Goal: Task Accomplishment & Management: Complete application form

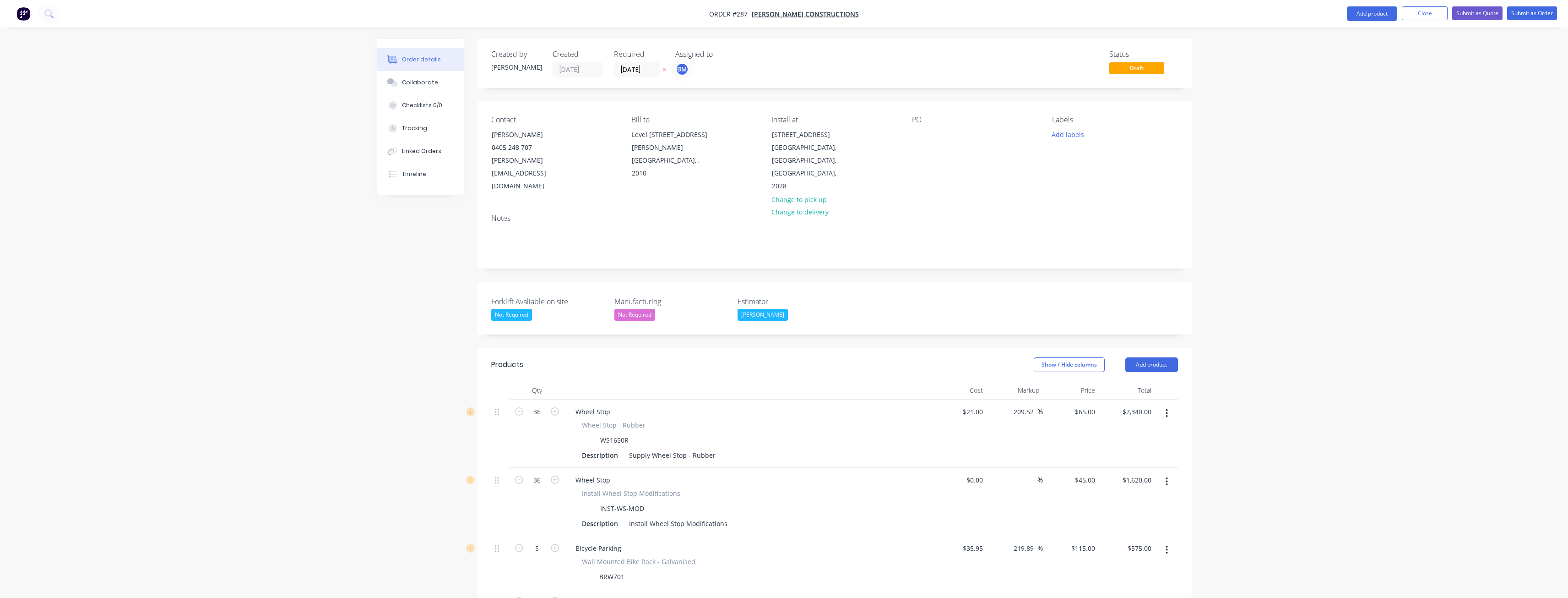
scroll to position [376, 0]
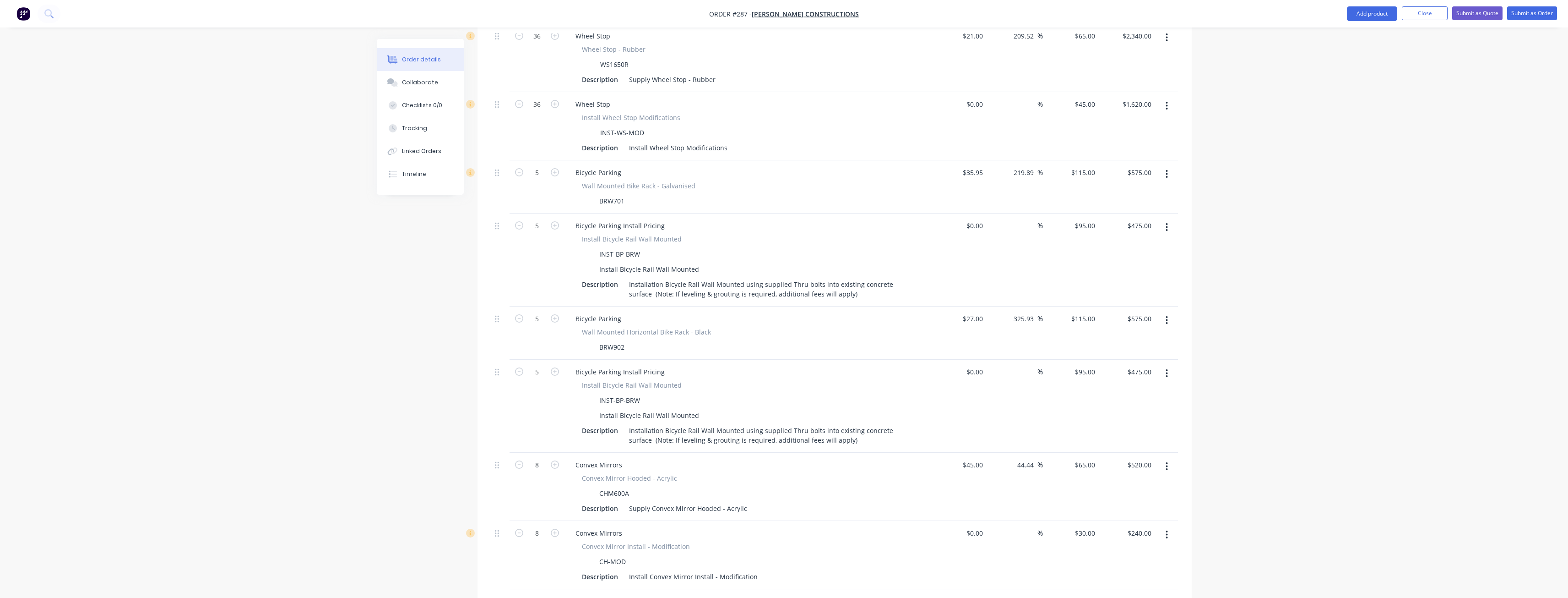
click at [277, 112] on div "Order details Collaborate Checklists 0/0 Tracking Linked Orders Timeline Order …" at bounding box center [784, 238] width 1568 height 1228
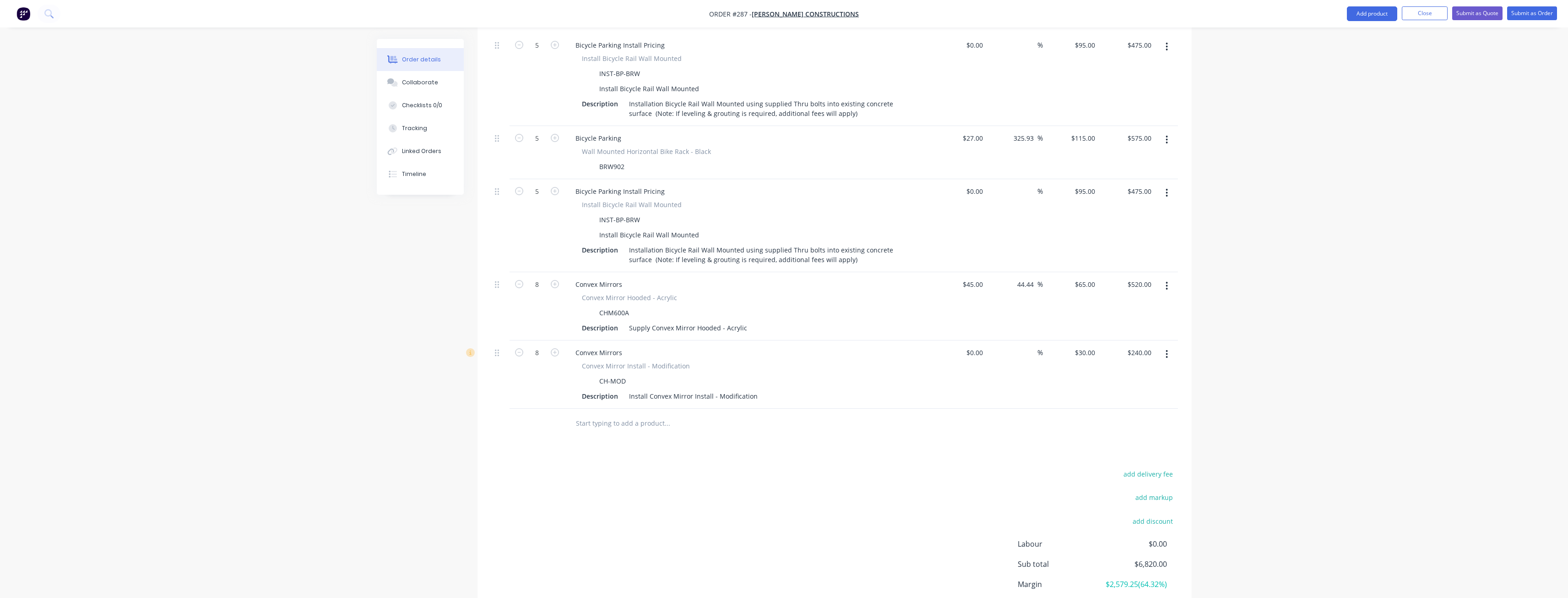
scroll to position [559, 0]
click at [852, 465] on div "add delivery fee add markup add discount Labour $0.00 Sub total $6,820.00 Margi…" at bounding box center [835, 553] width 687 height 177
click at [1475, 12] on button "Submit as Quote" at bounding box center [1477, 13] width 51 height 14
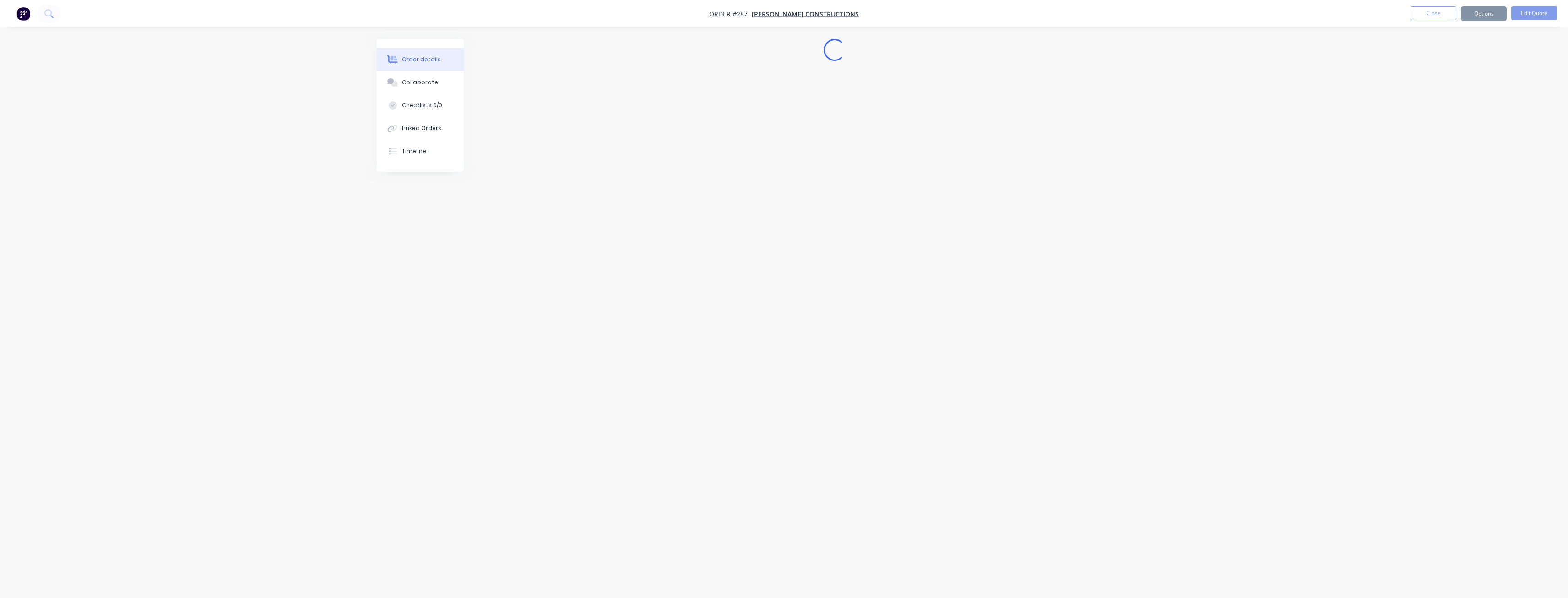
scroll to position [0, 0]
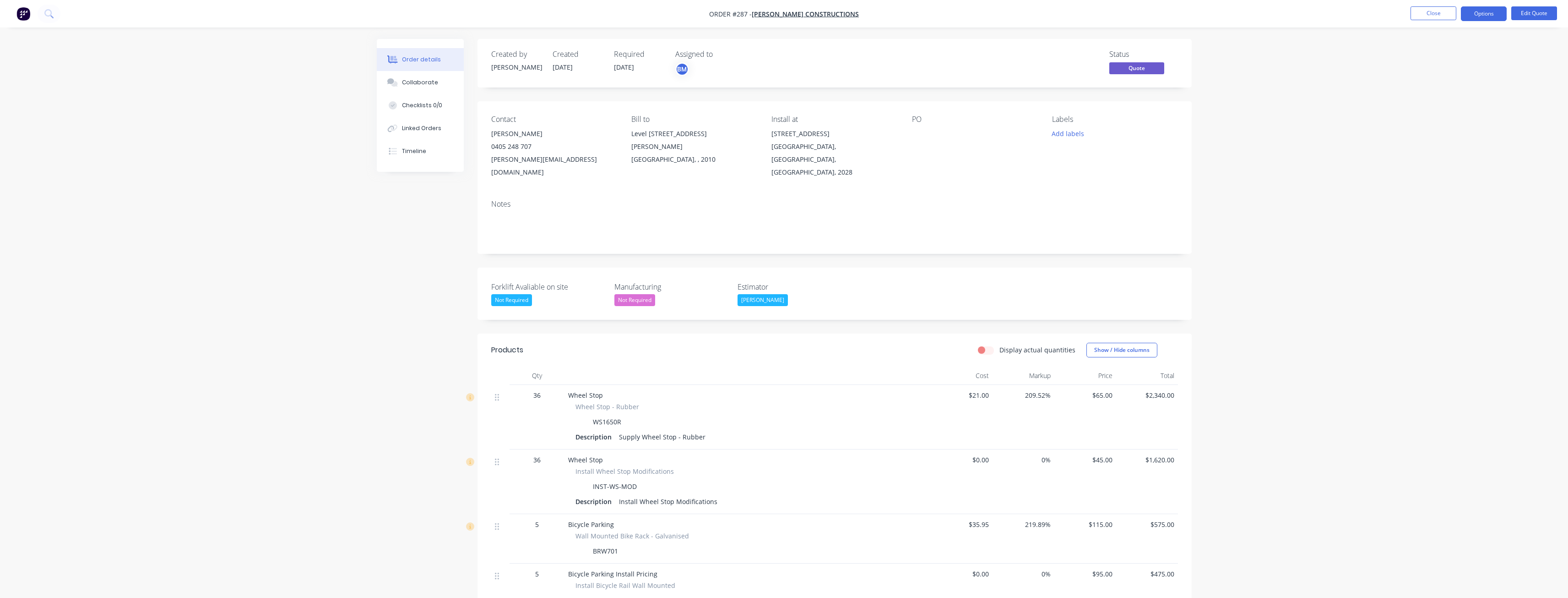
click at [411, 318] on div "Created by [PERSON_NAME] Created [DATE] Required [DATE] Assigned to BM Status Q…" at bounding box center [784, 561] width 815 height 1045
click at [1532, 7] on button "Edit Quote" at bounding box center [1534, 13] width 46 height 14
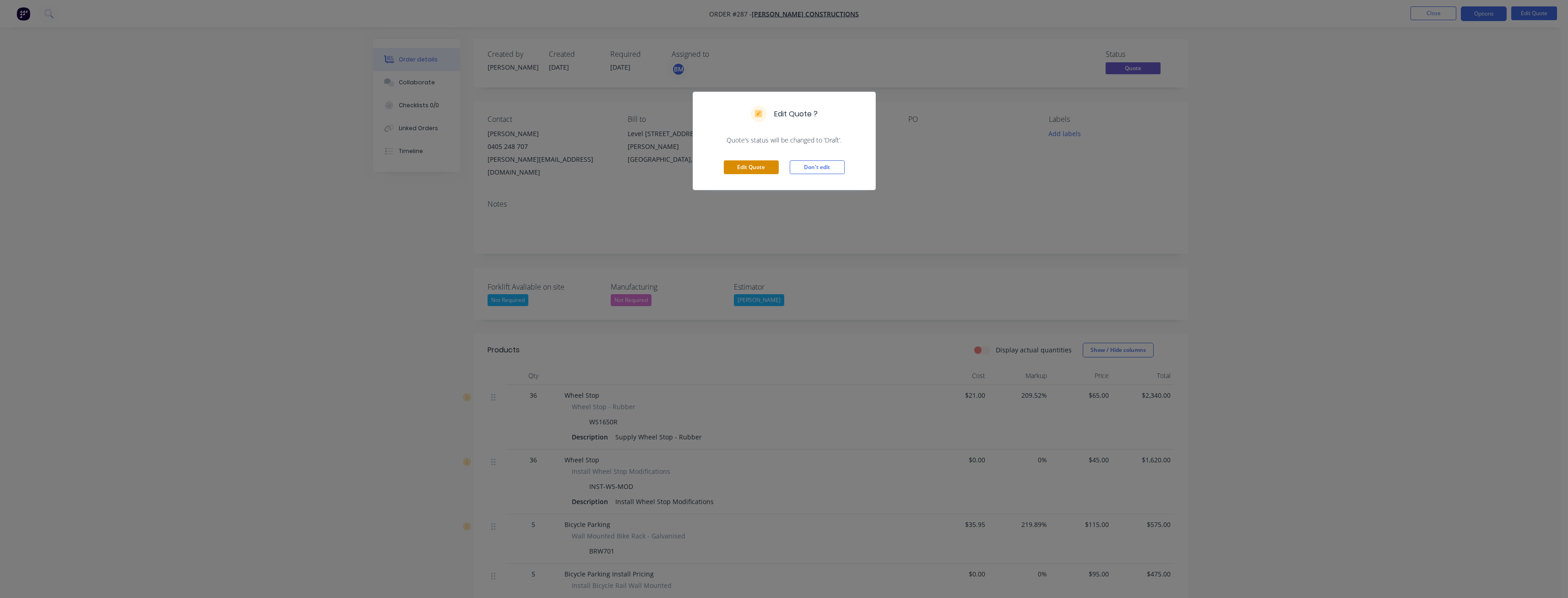
click at [758, 164] on button "Edit Quote" at bounding box center [751, 167] width 55 height 14
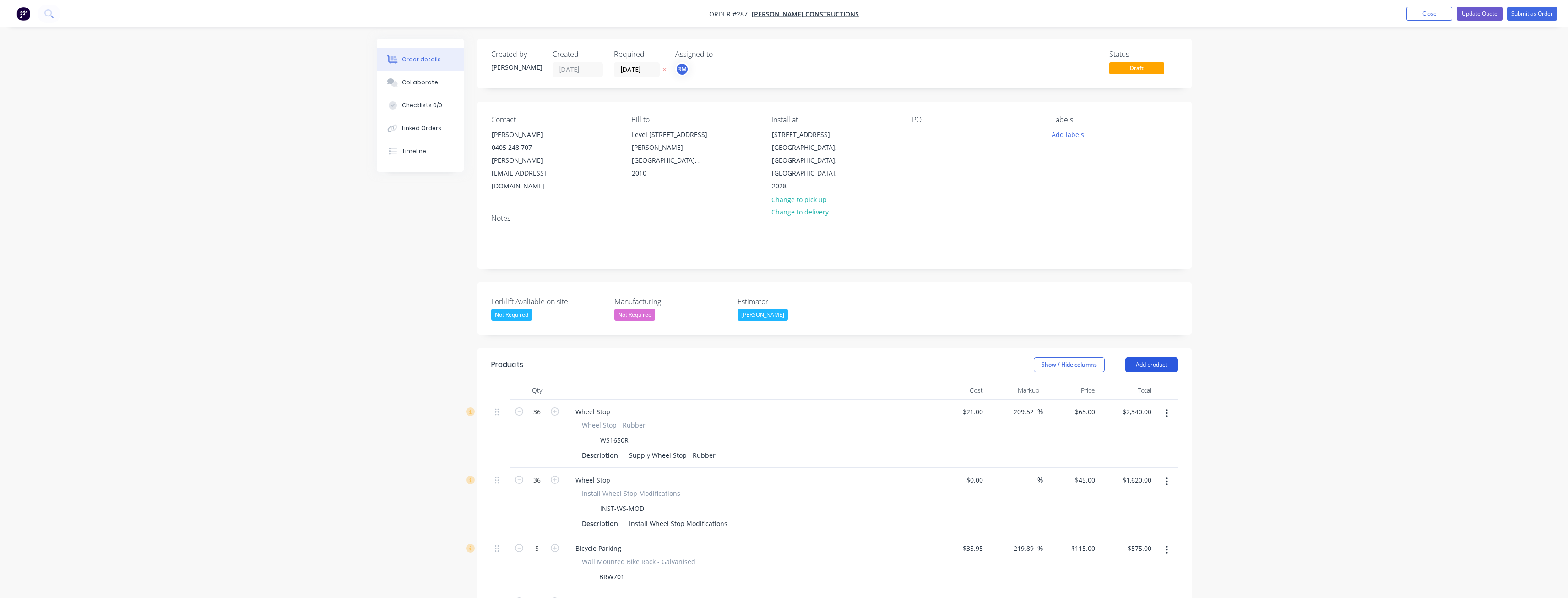
click at [1146, 357] on button "Add product" at bounding box center [1152, 365] width 52 height 15
click at [1139, 381] on div "Product catalogue" at bounding box center [1135, 388] width 71 height 13
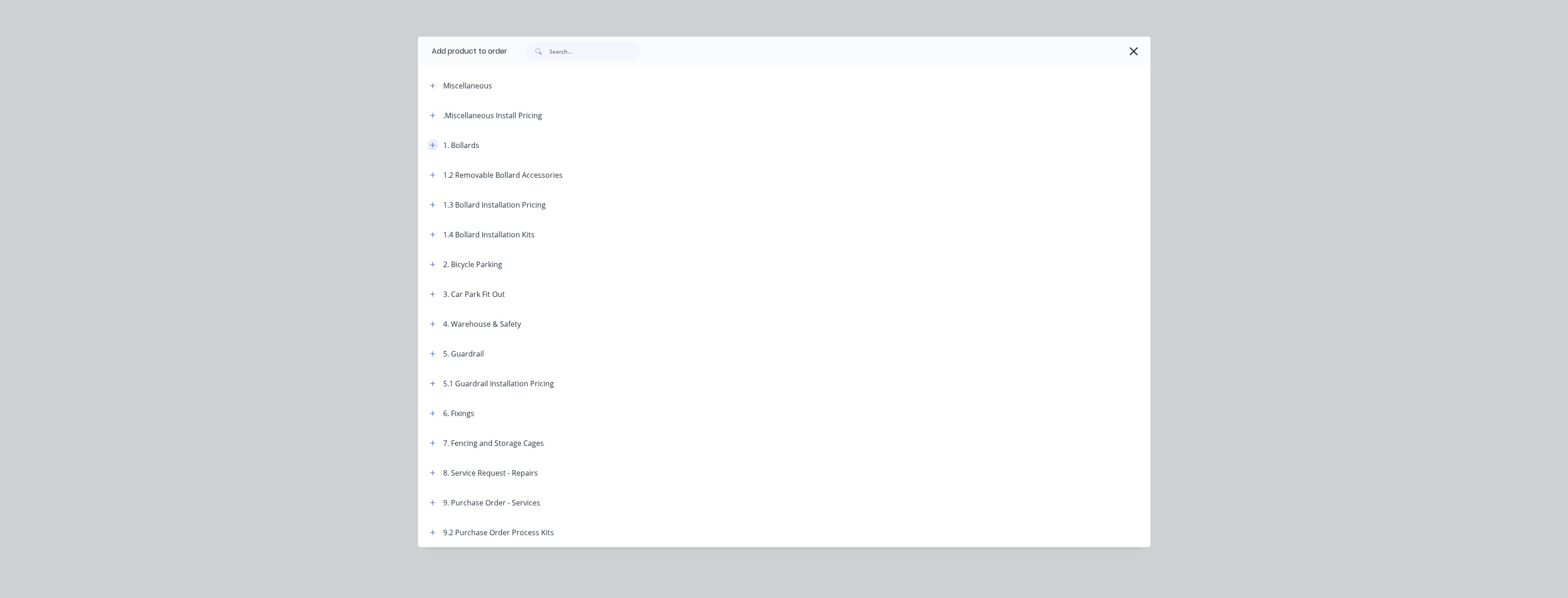
click at [434, 145] on icon "button" at bounding box center [432, 145] width 5 height 5
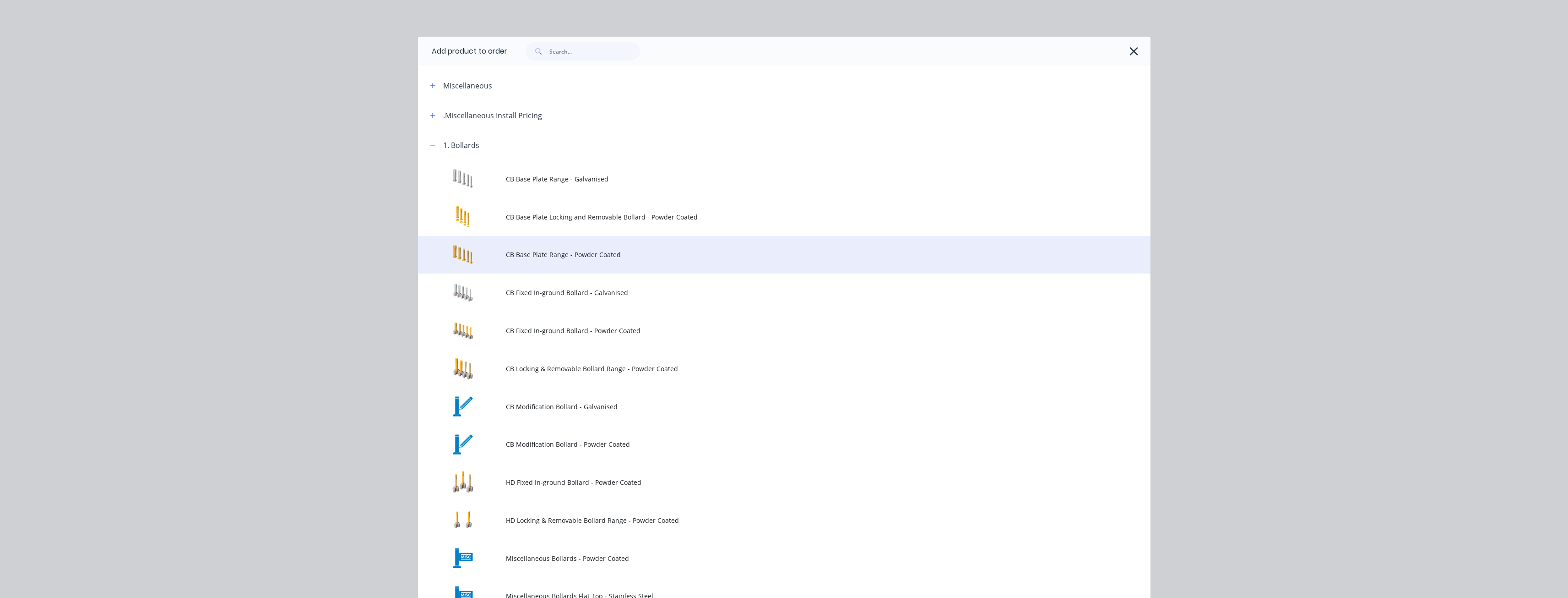
click at [534, 258] on span "CB Base Plate Range - Powder Coated" at bounding box center [763, 255] width 516 height 10
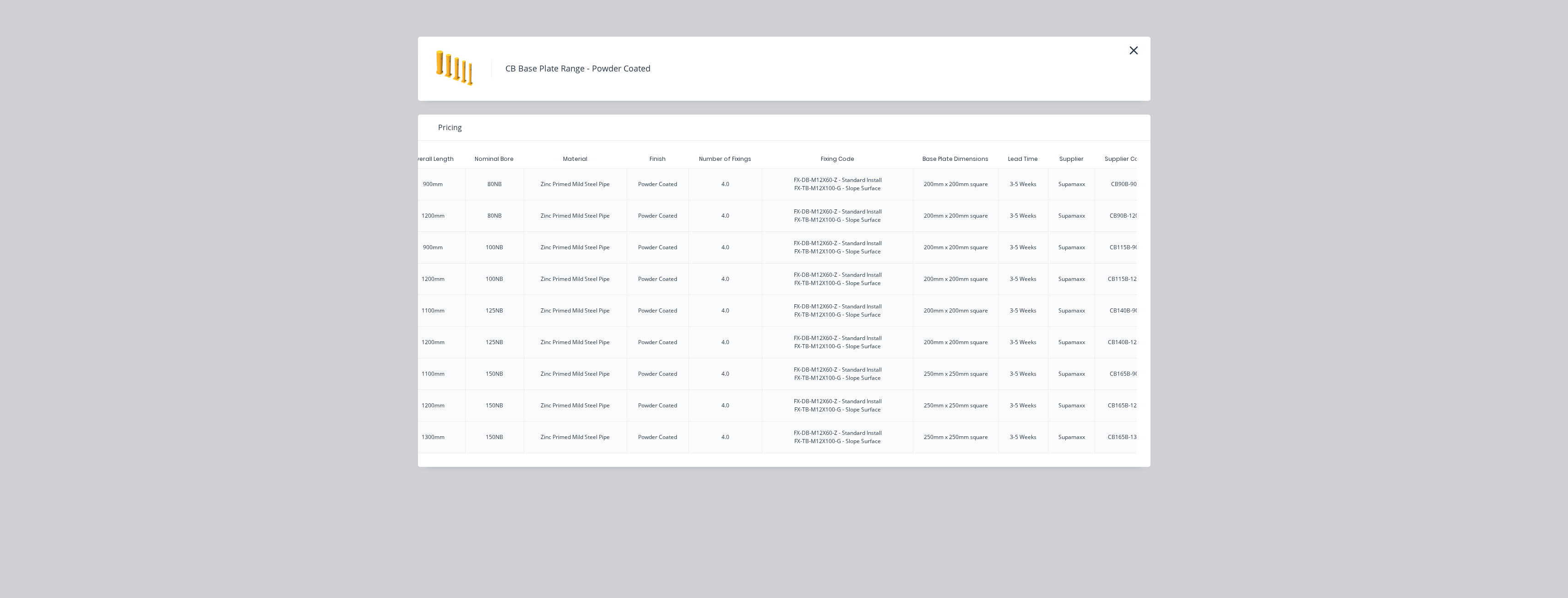
scroll to position [0, 1611]
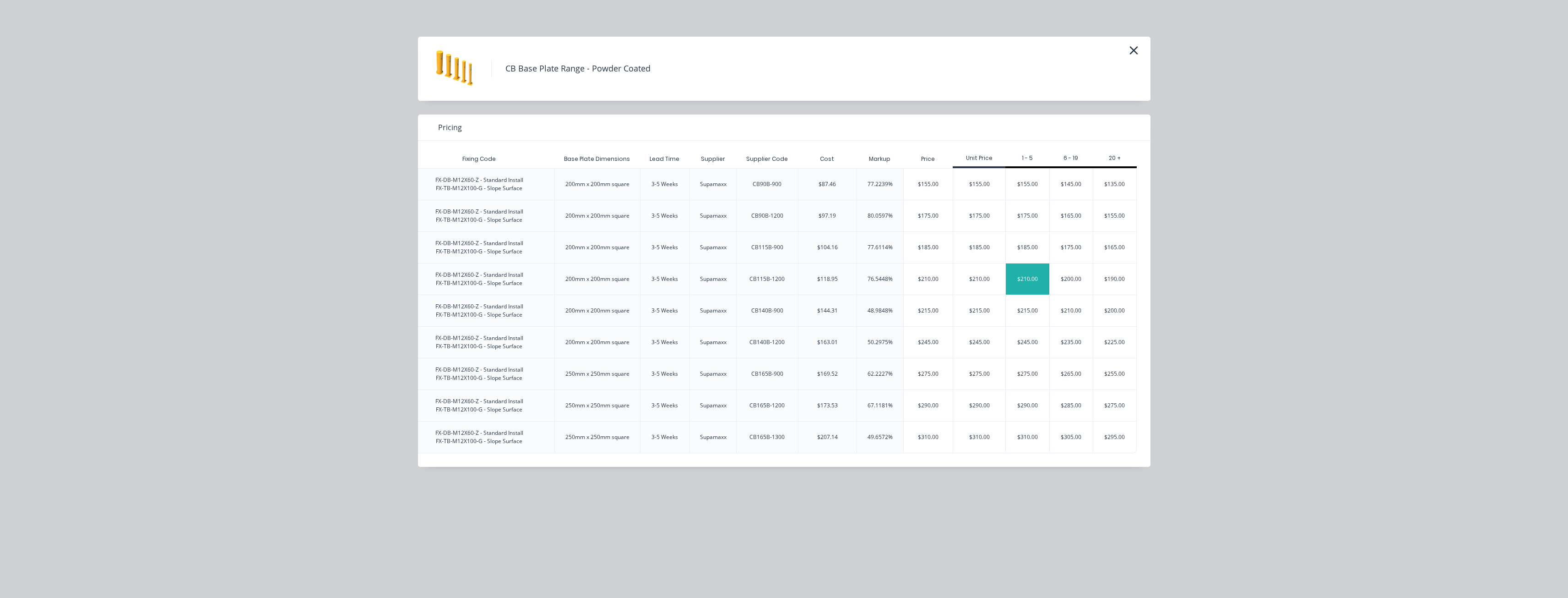
click at [1025, 275] on div "$210.00" at bounding box center [1027, 278] width 43 height 31
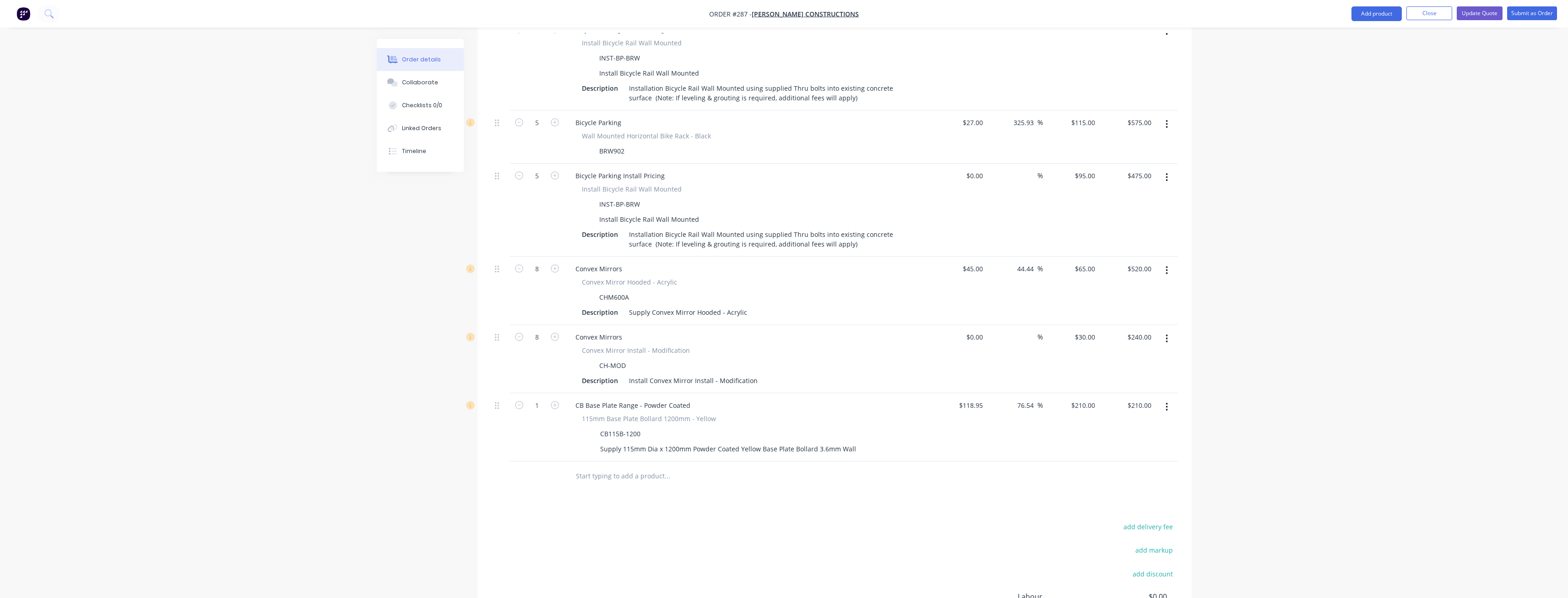
scroll to position [596, 0]
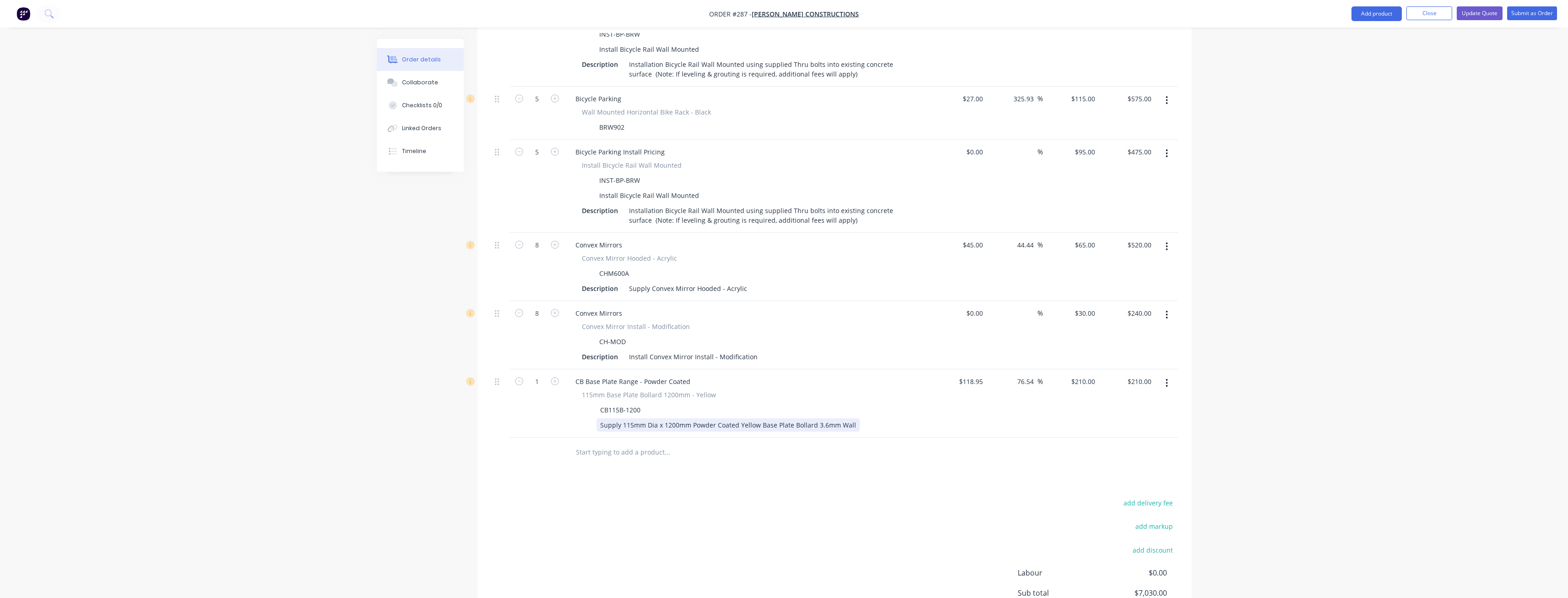
click at [850, 418] on div "Supply 115mm Dia x 1200mm Powder Coated Yellow Base Plate Bollard 3.6mm Wall" at bounding box center [728, 425] width 263 height 13
click at [712, 464] on div "Products Show / Hide columns Add product Qty Cost Markup Price Total 36 Wheel S…" at bounding box center [834, 220] width 714 height 934
type input "6"
type input "$1,260.00"
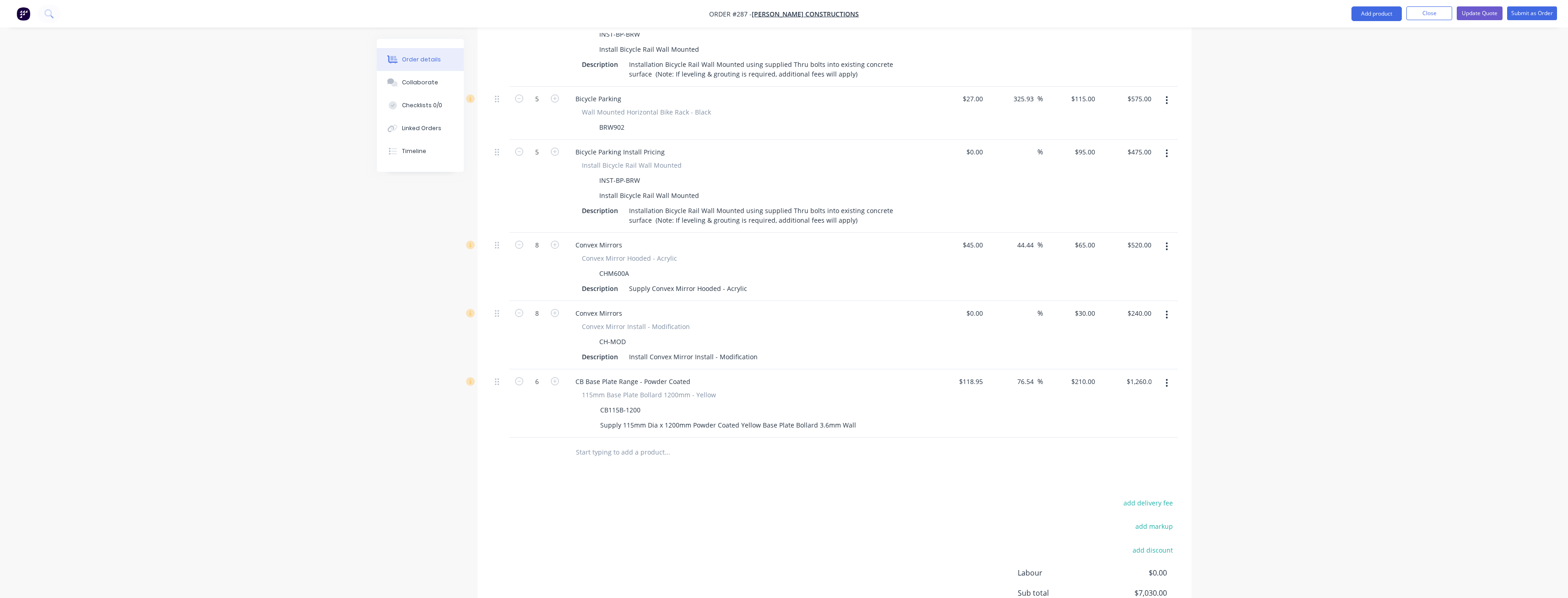
click at [662, 443] on input "text" at bounding box center [667, 452] width 183 height 18
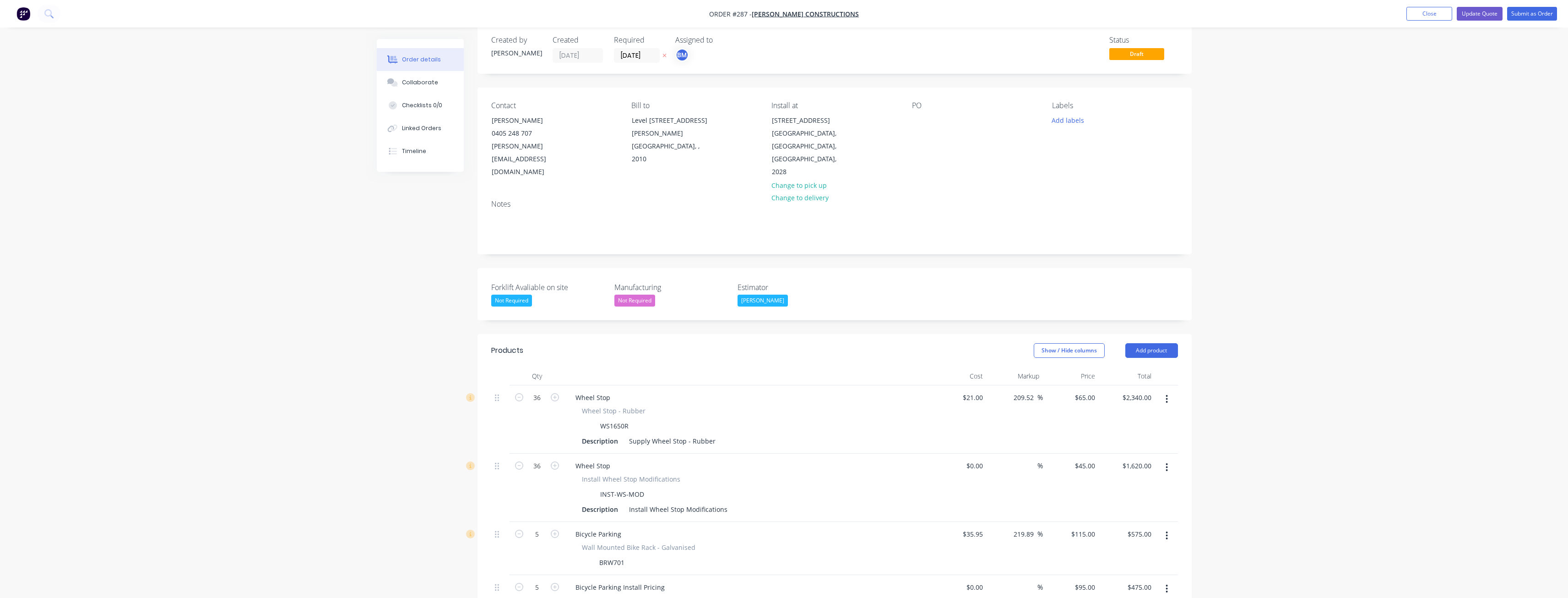
scroll to position [0, 0]
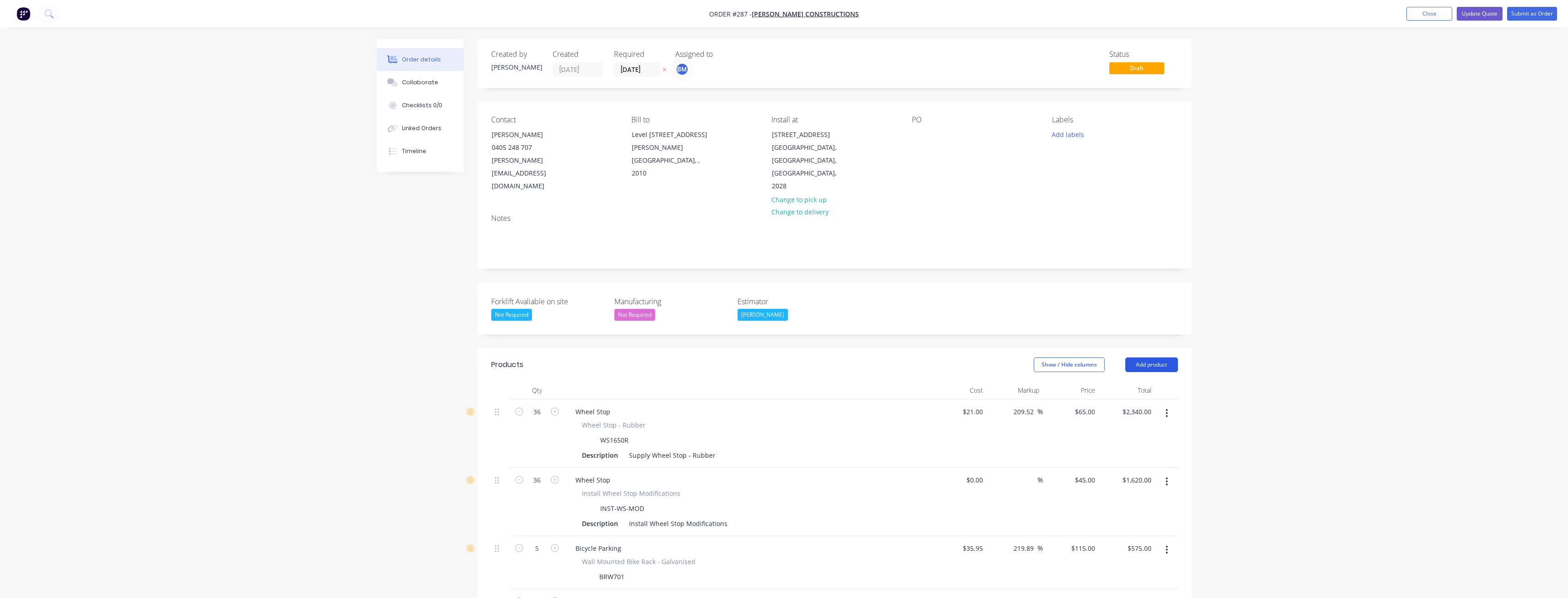
click at [1158, 357] on button "Add product" at bounding box center [1152, 365] width 52 height 15
click at [1127, 381] on div "Product catalogue" at bounding box center [1135, 388] width 71 height 13
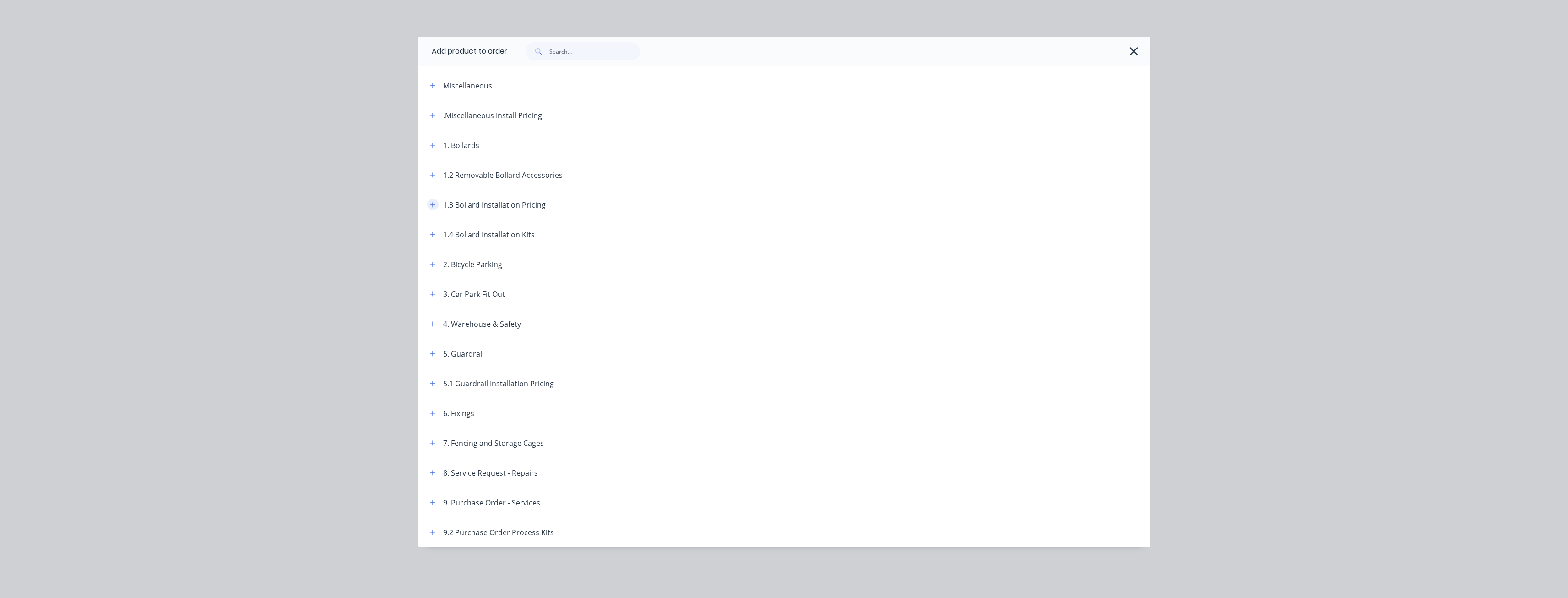
click at [431, 204] on icon "button" at bounding box center [432, 205] width 5 height 5
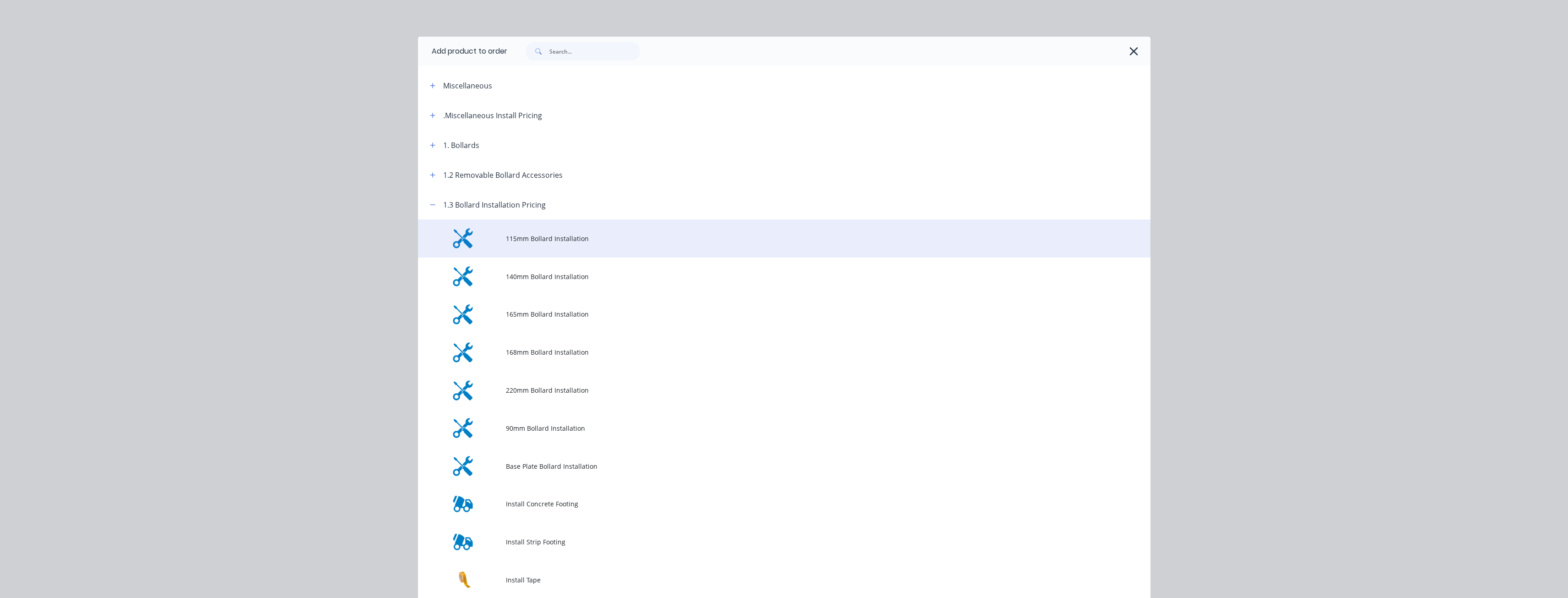
click at [527, 243] on span "115mm Bollard Installation" at bounding box center [763, 239] width 516 height 10
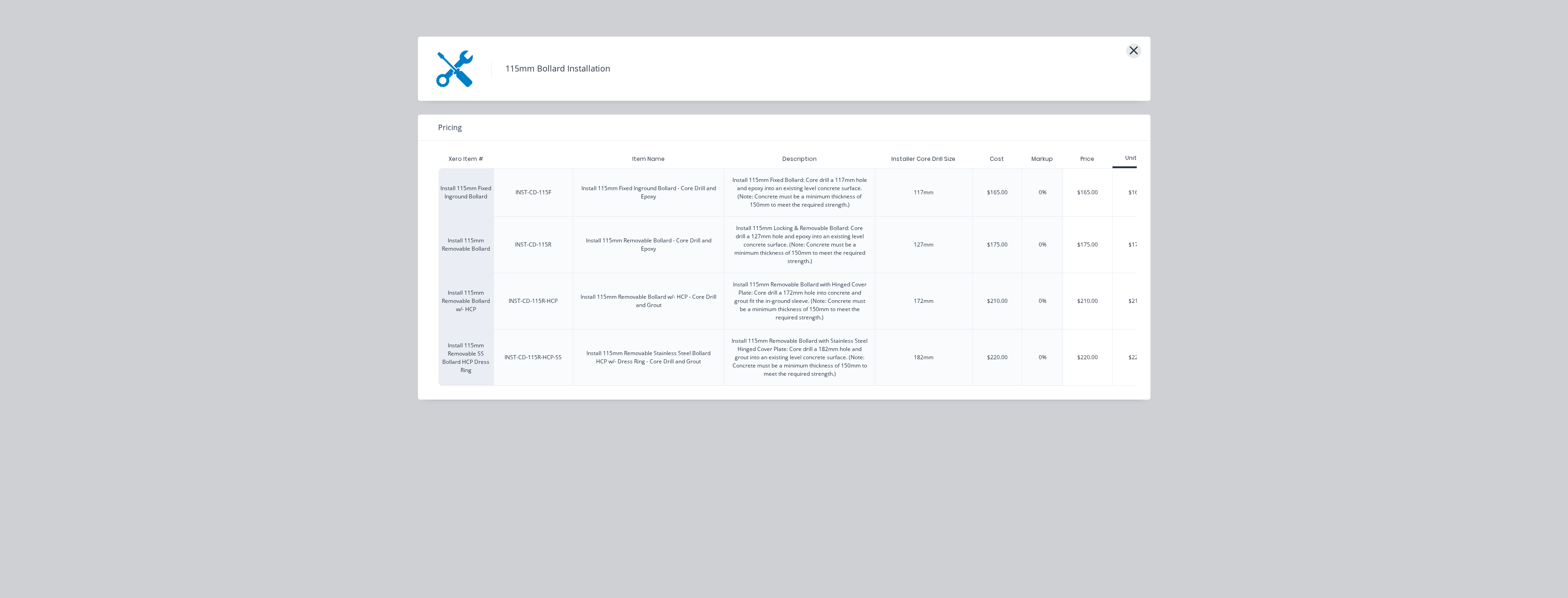
click at [1133, 47] on icon "button" at bounding box center [1134, 50] width 10 height 13
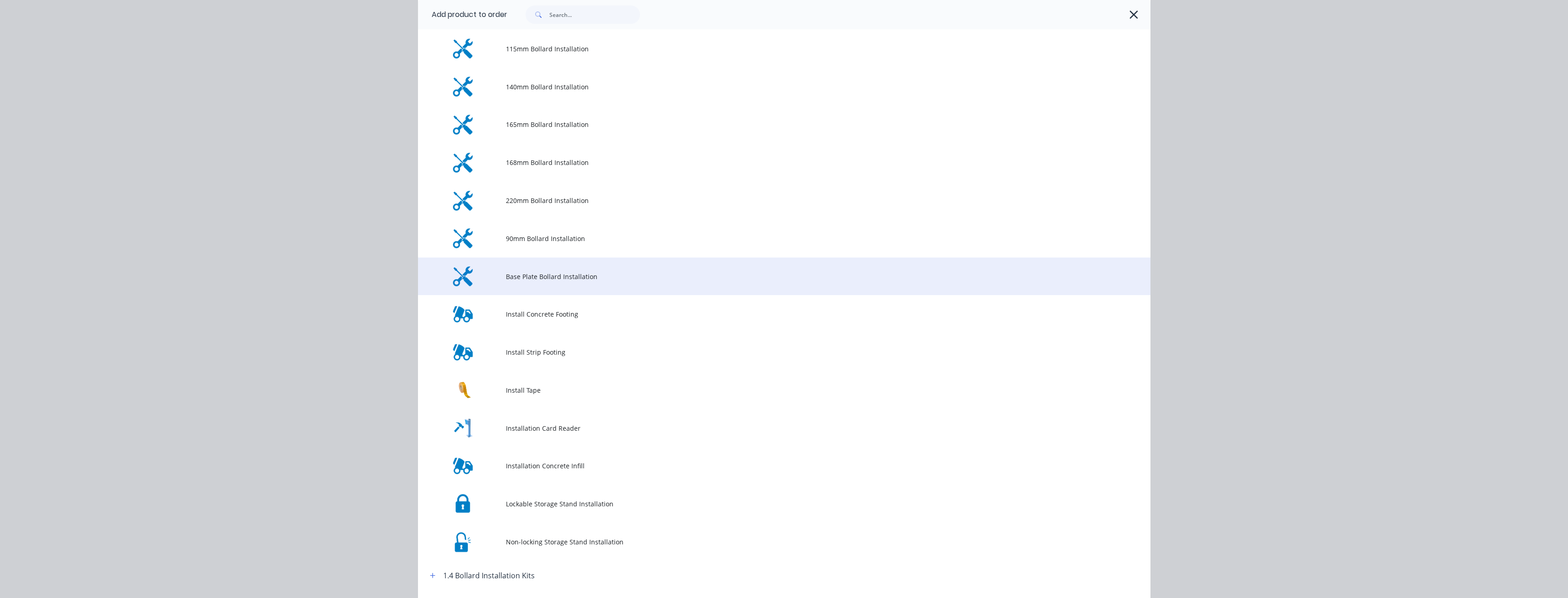
click at [550, 269] on td "Base Plate Bollard Installation" at bounding box center [828, 276] width 645 height 38
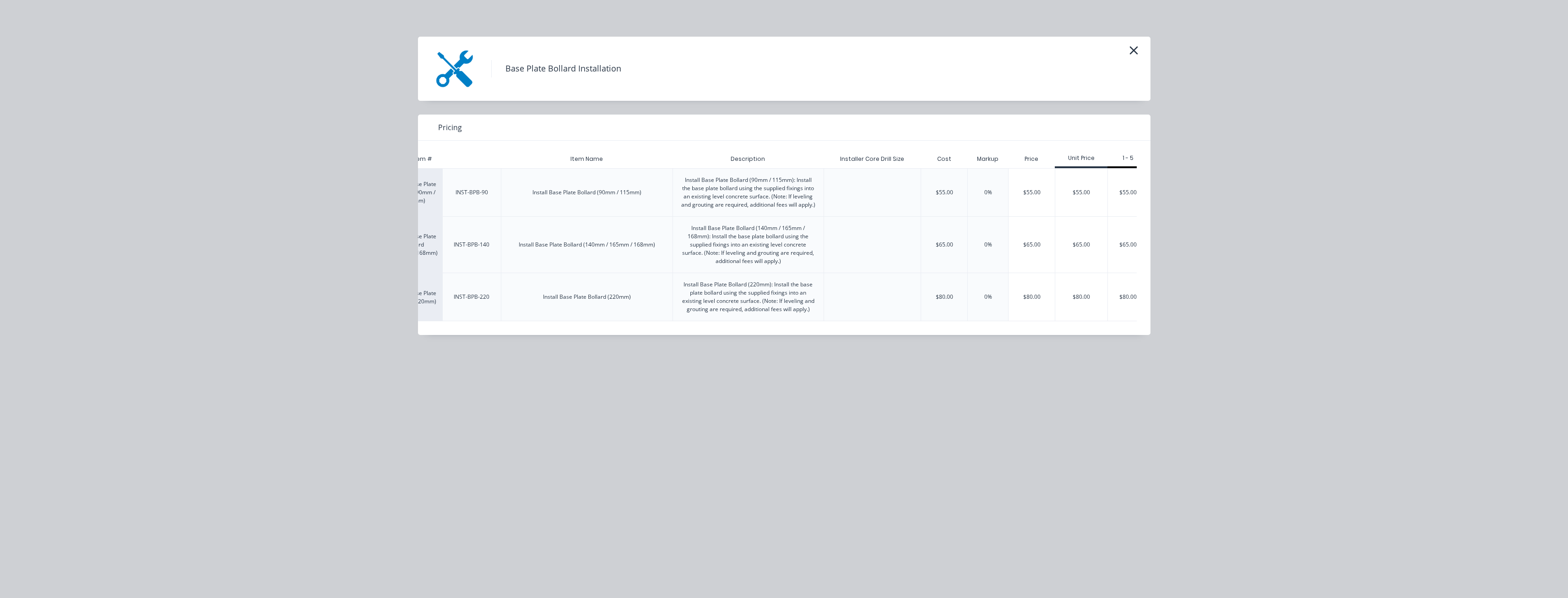
scroll to position [0, 103]
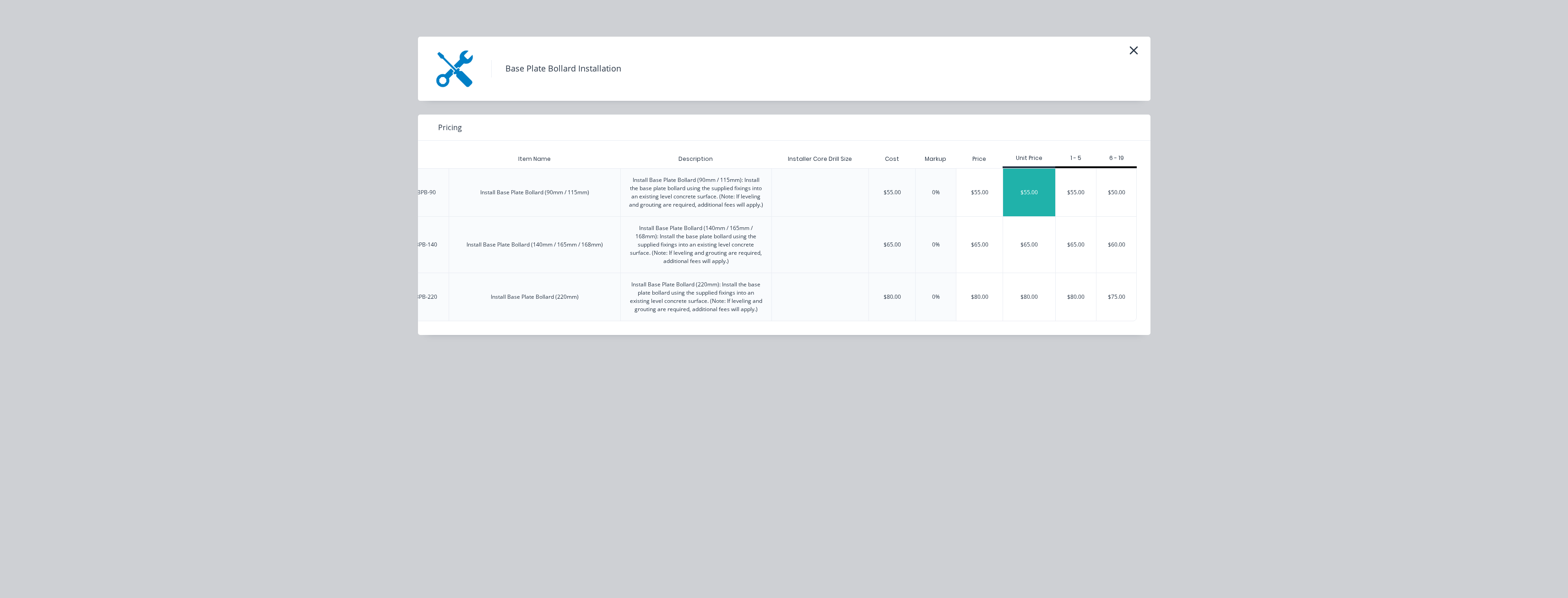
click at [1018, 186] on div "$55.00" at bounding box center [1029, 192] width 52 height 47
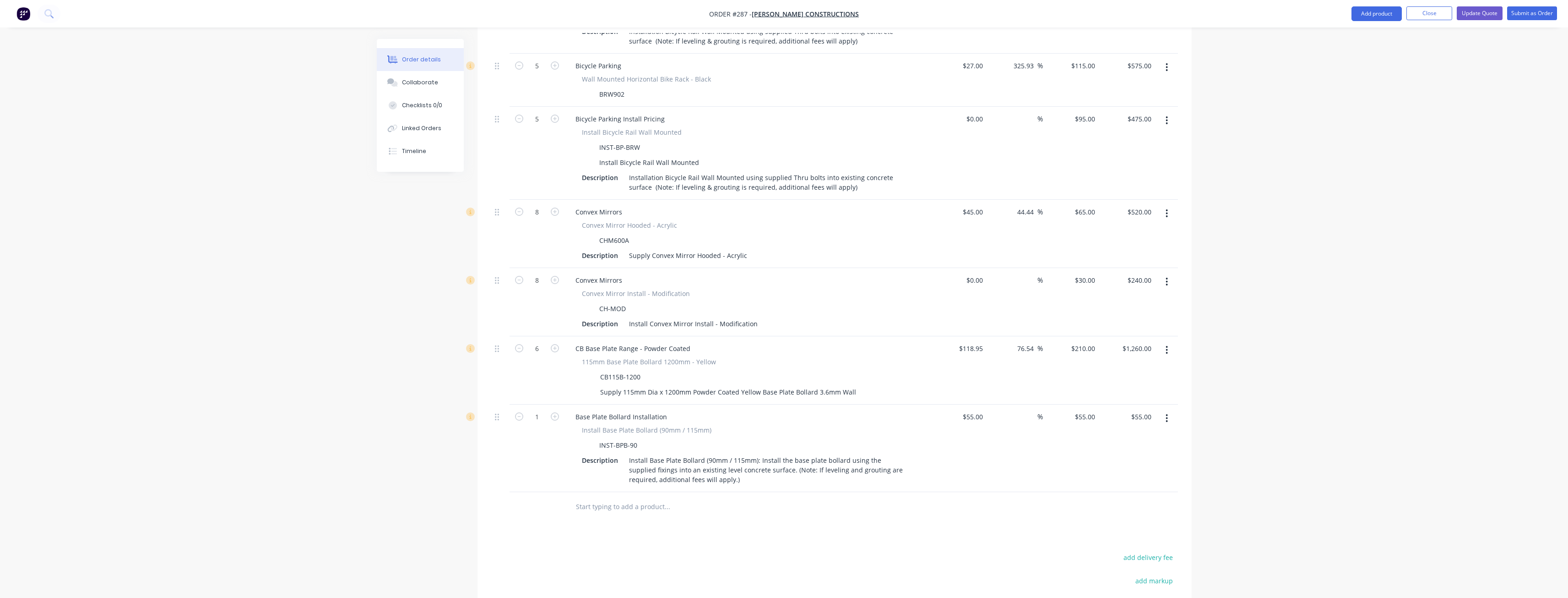
scroll to position [641, 0]
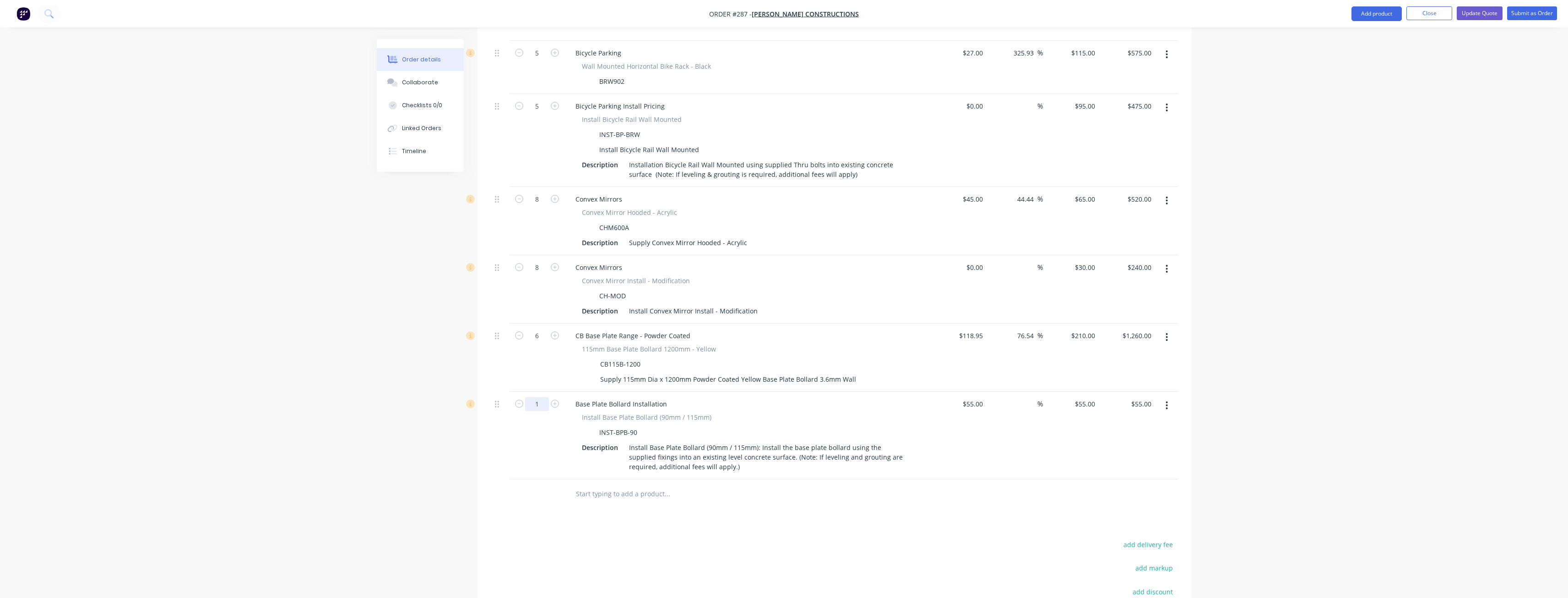
type input "6"
type input "$330.00"
click at [550, 507] on div "Products Show / Hide columns Add product Qty Cost Markup Price Total 36 Wheel S…" at bounding box center [834, 218] width 714 height 1022
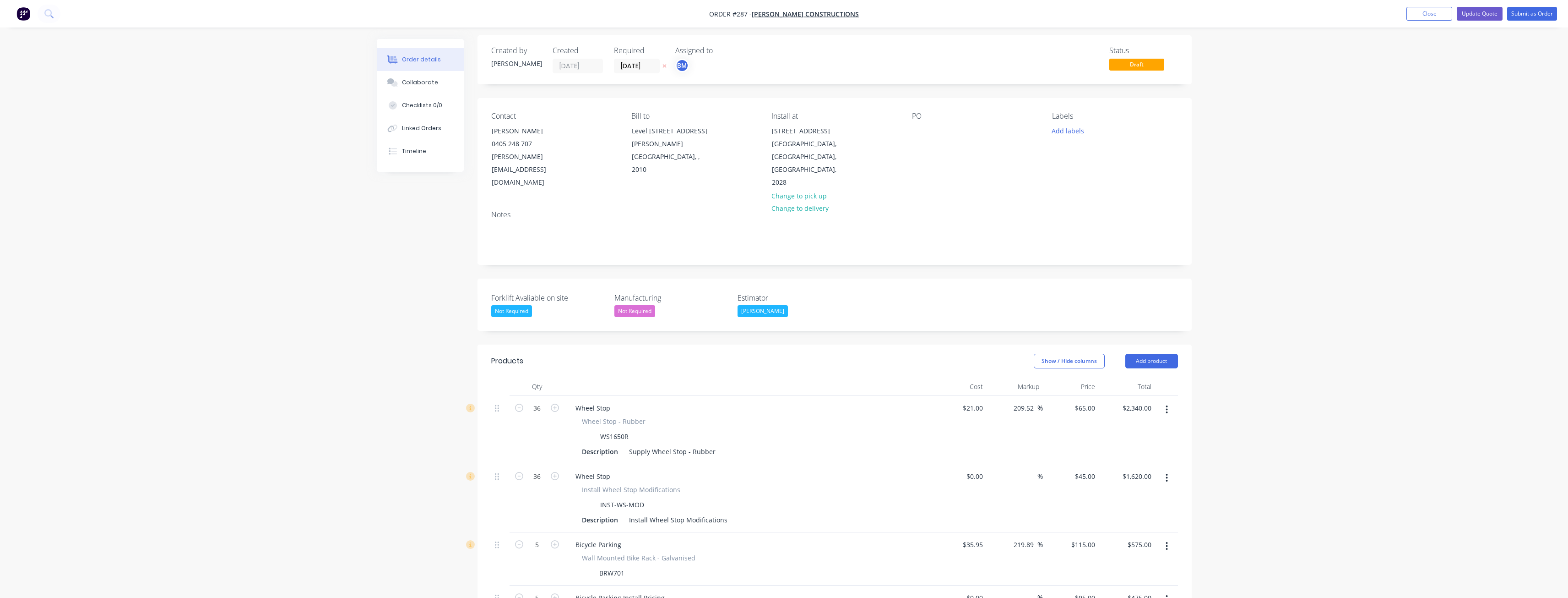
scroll to position [0, 0]
click at [1155, 357] on button "Add product" at bounding box center [1152, 365] width 52 height 15
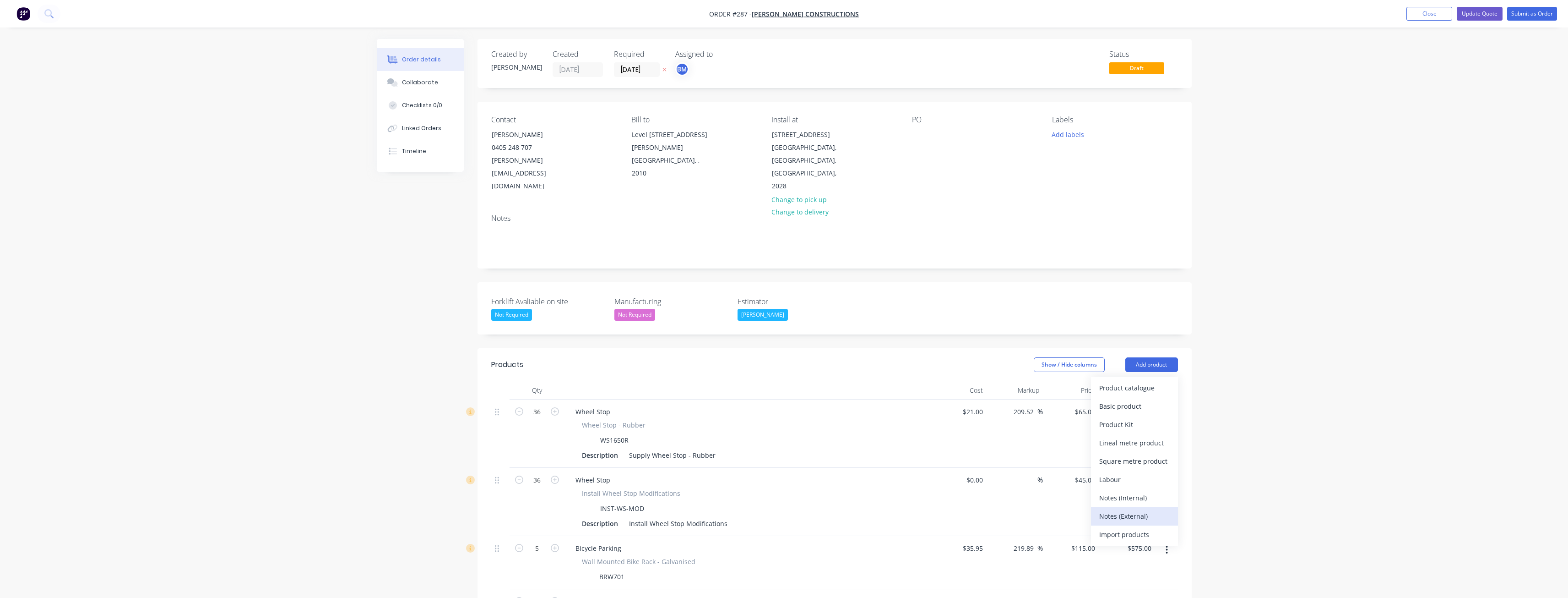
click at [1132, 509] on div "Notes (External)" at bounding box center [1135, 516] width 71 height 13
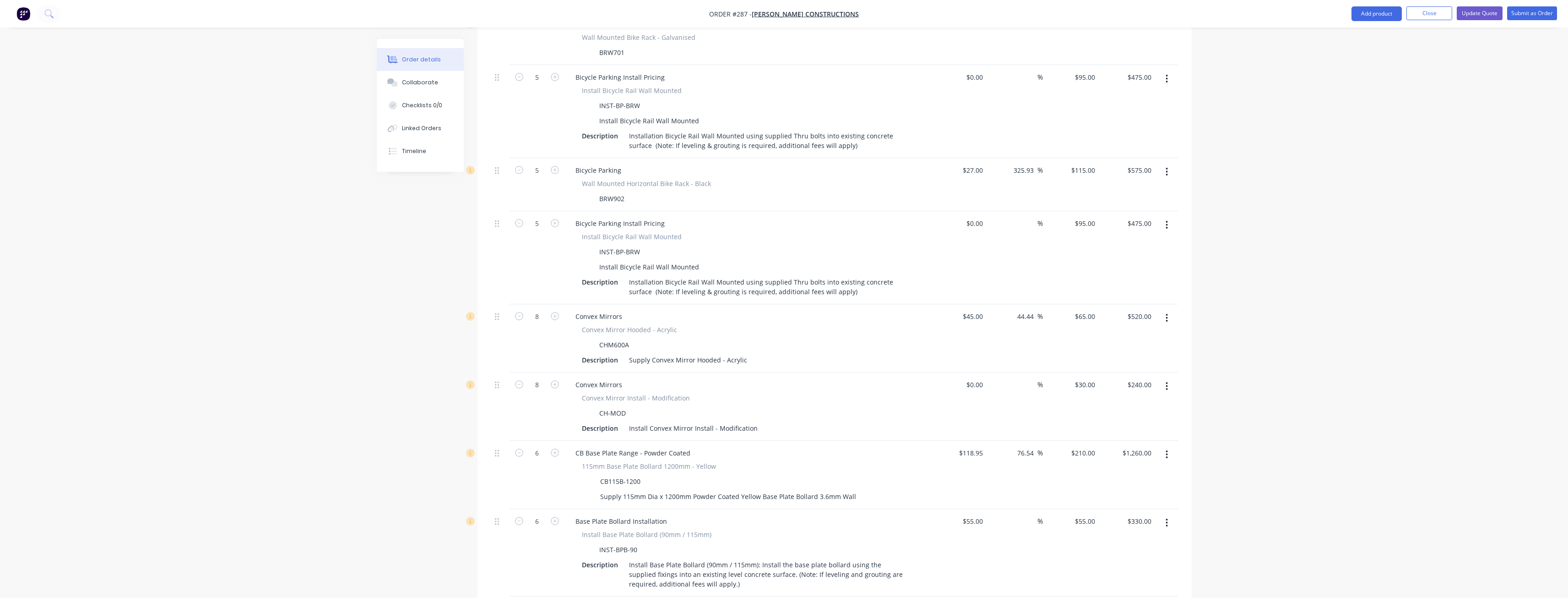
scroll to position [789, 0]
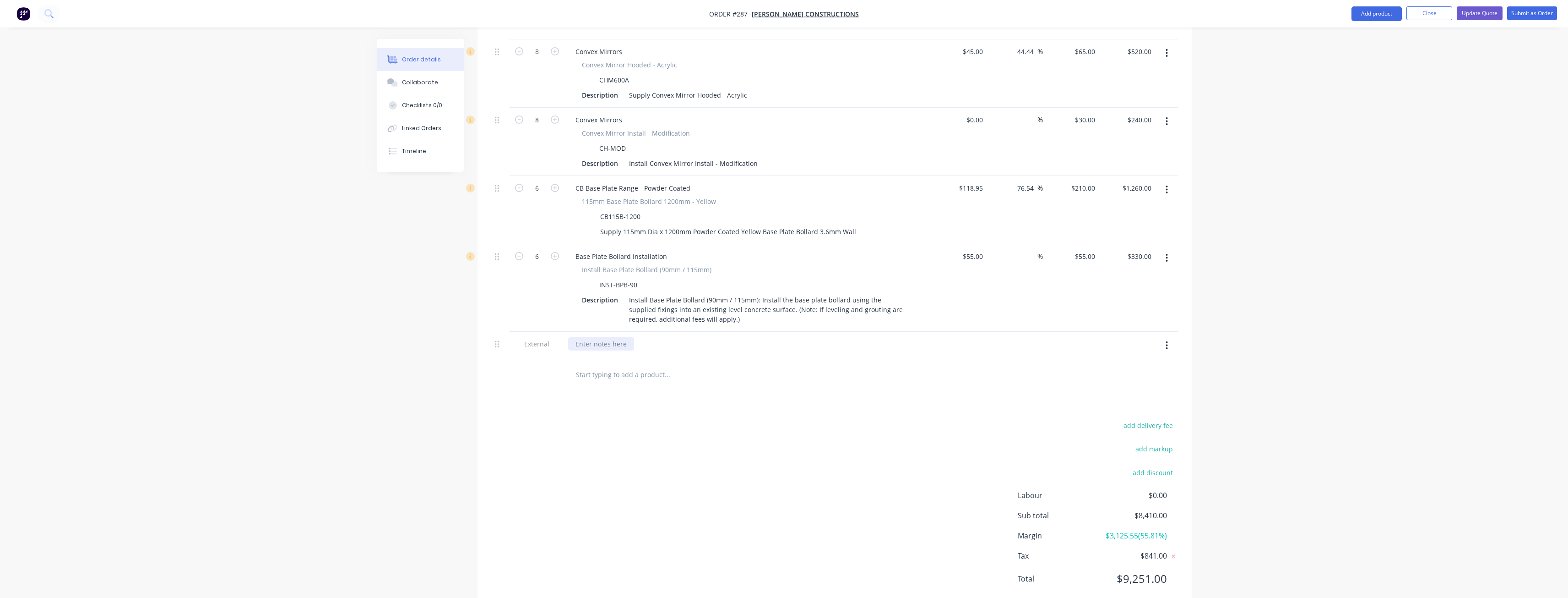
click at [614, 337] on div at bounding box center [601, 344] width 66 height 13
click at [607, 420] on div "add delivery fee add markup add discount Labour $0.00 Sub total $8,410.00 Margi…" at bounding box center [835, 507] width 687 height 177
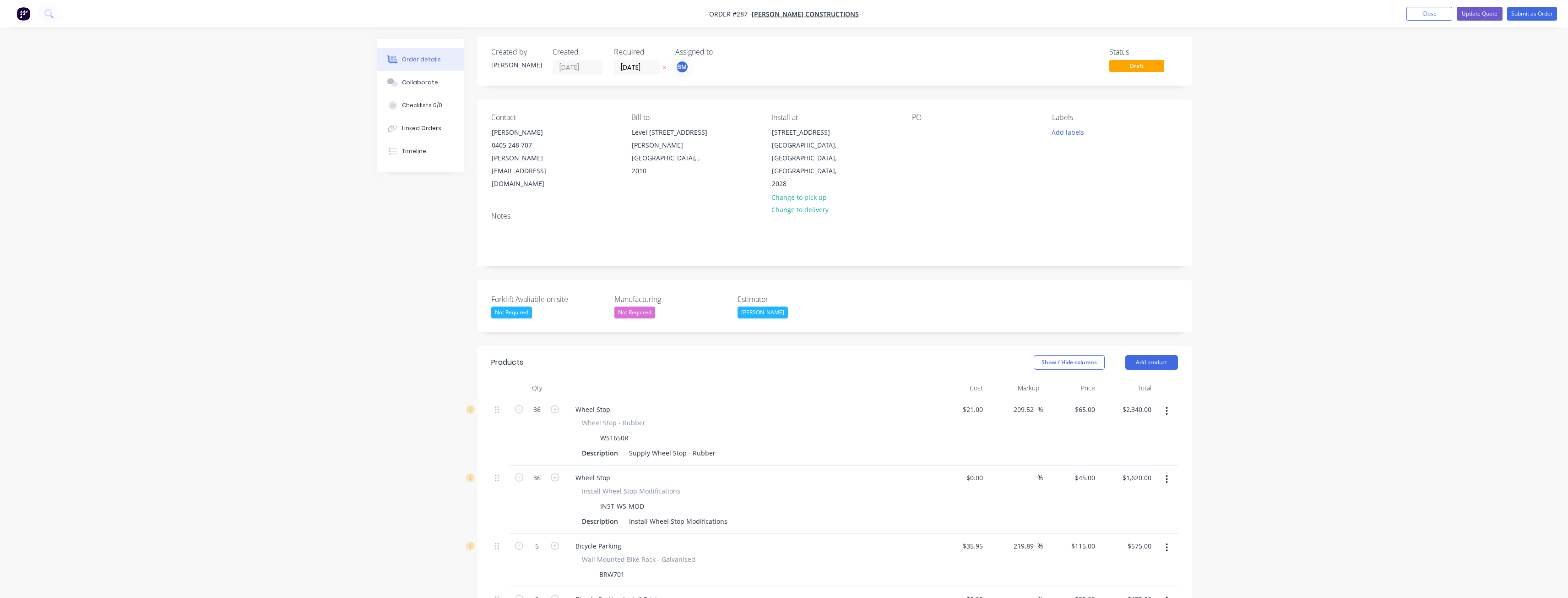
scroll to position [0, 0]
click at [775, 357] on div "Show / Hide columns Add product" at bounding box center [907, 365] width 541 height 15
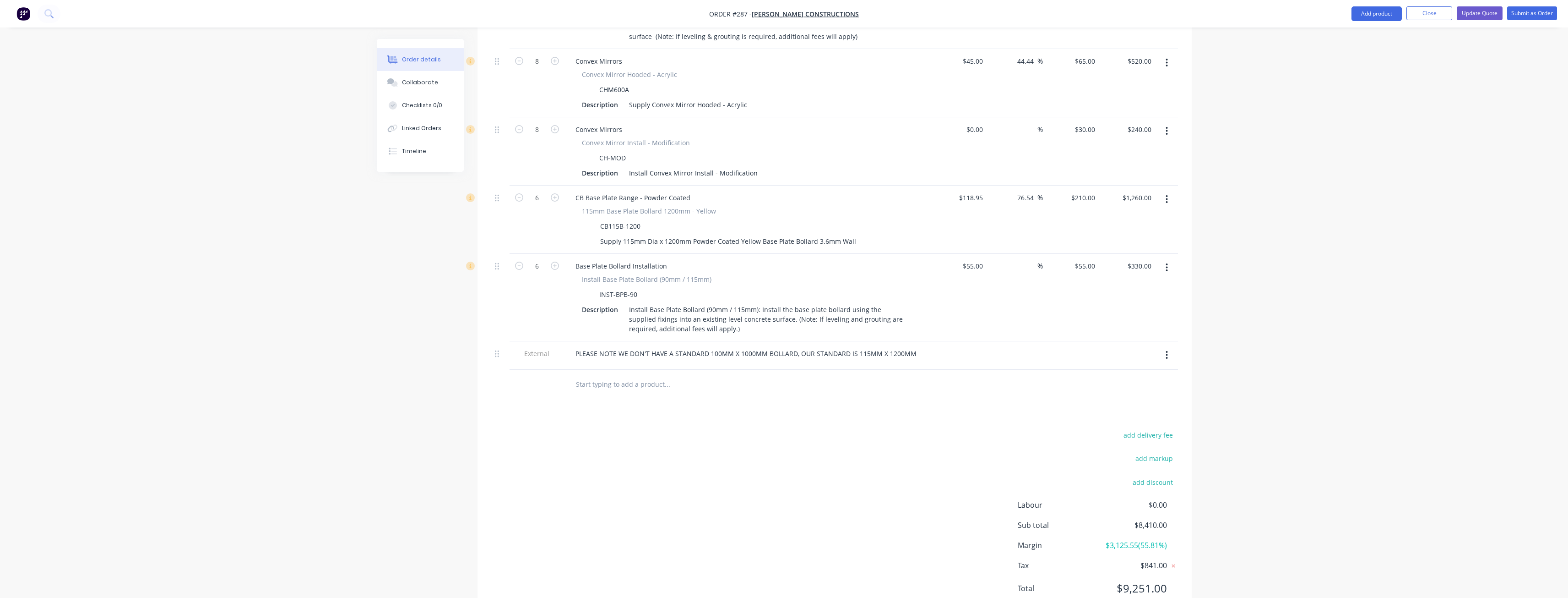
scroll to position [789, 0]
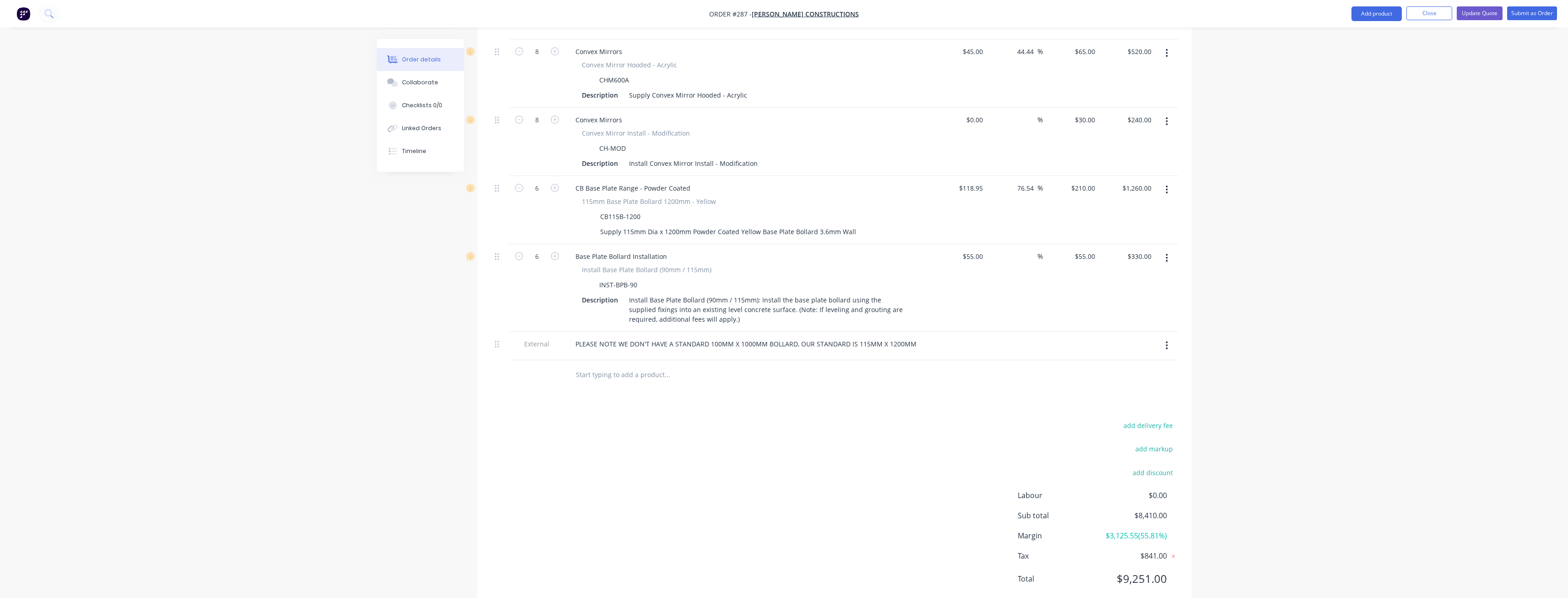
drag, startPoint x: 1462, startPoint y: 55, endPoint x: 1498, endPoint y: 78, distance: 42.7
click at [1479, 10] on button "Update Quote" at bounding box center [1479, 13] width 46 height 14
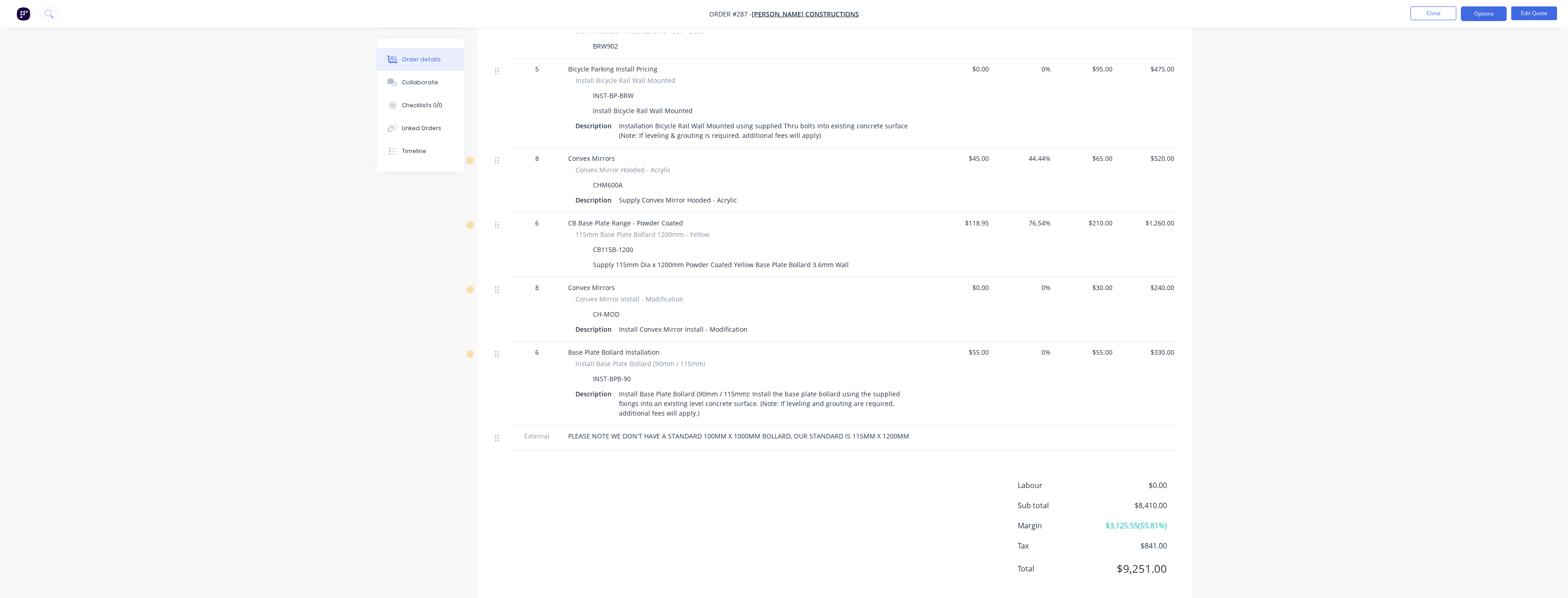
scroll to position [646, 0]
click at [1157, 477] on span "$0.00" at bounding box center [1132, 482] width 68 height 11
click at [1525, 13] on button "Edit Quote" at bounding box center [1534, 13] width 46 height 14
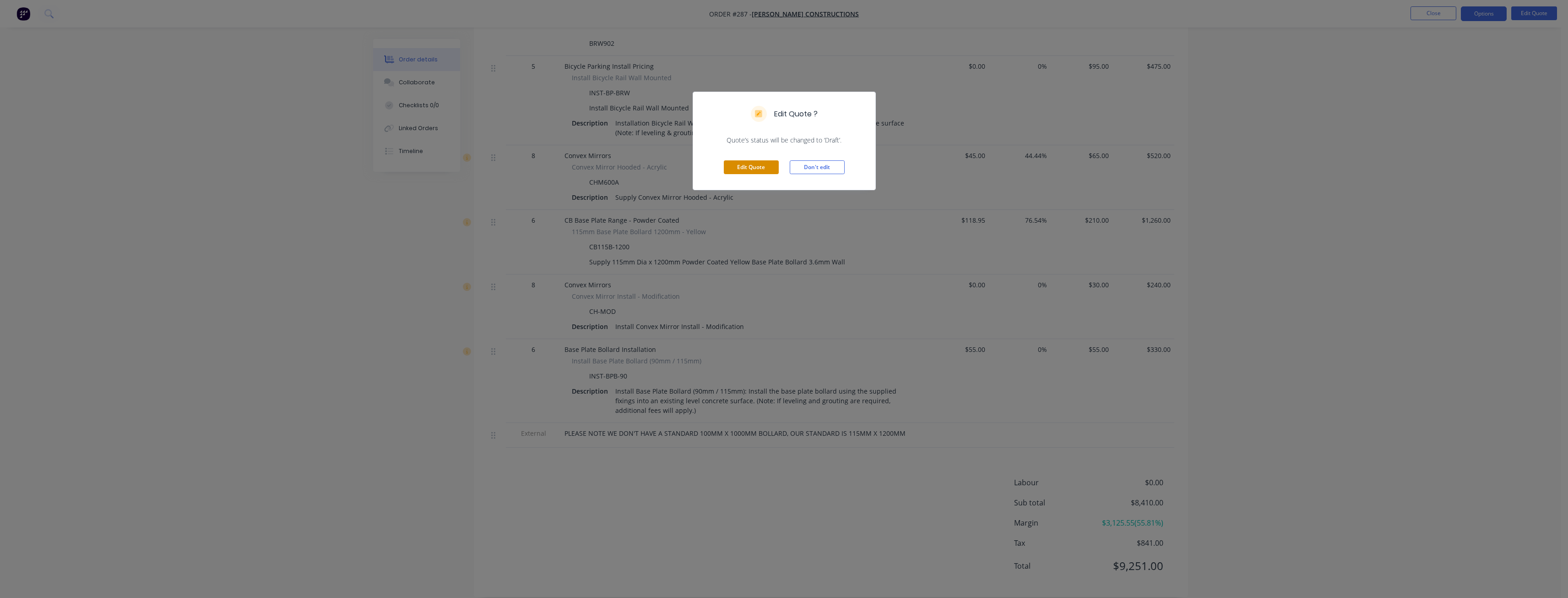
click at [743, 164] on button "Edit Quote" at bounding box center [751, 167] width 55 height 14
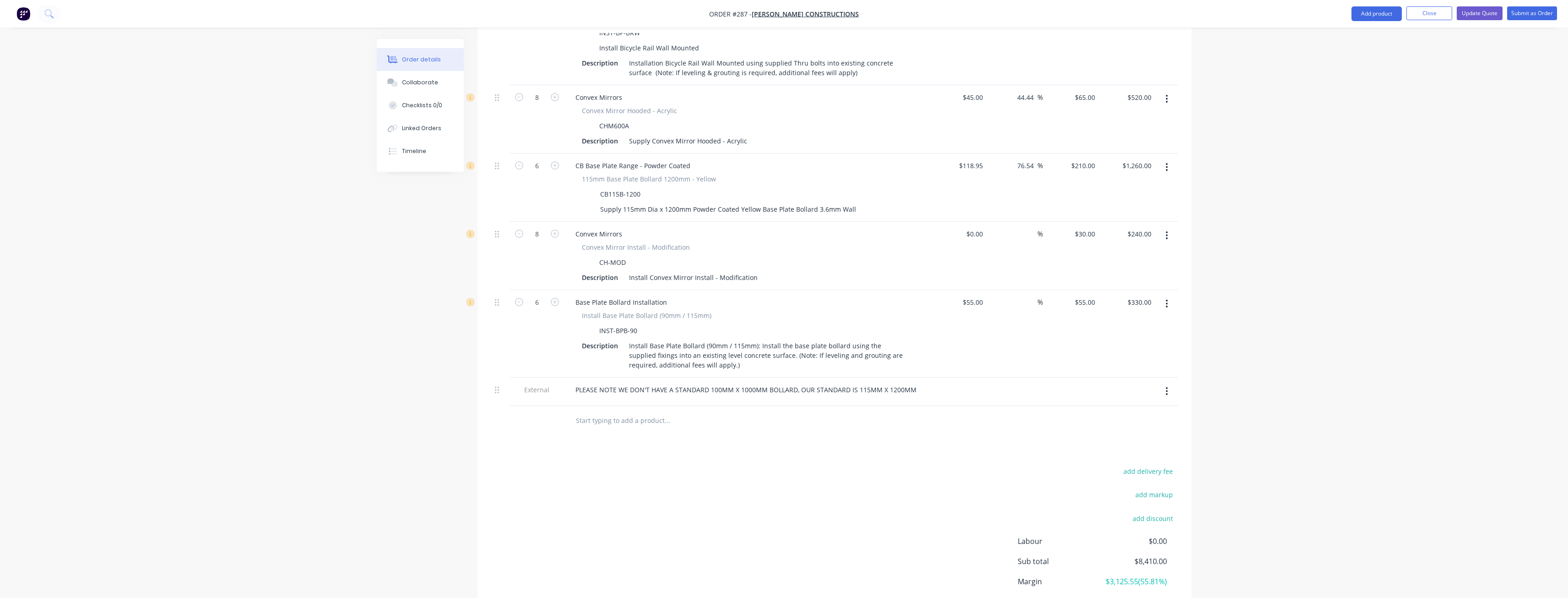
scroll to position [789, 0]
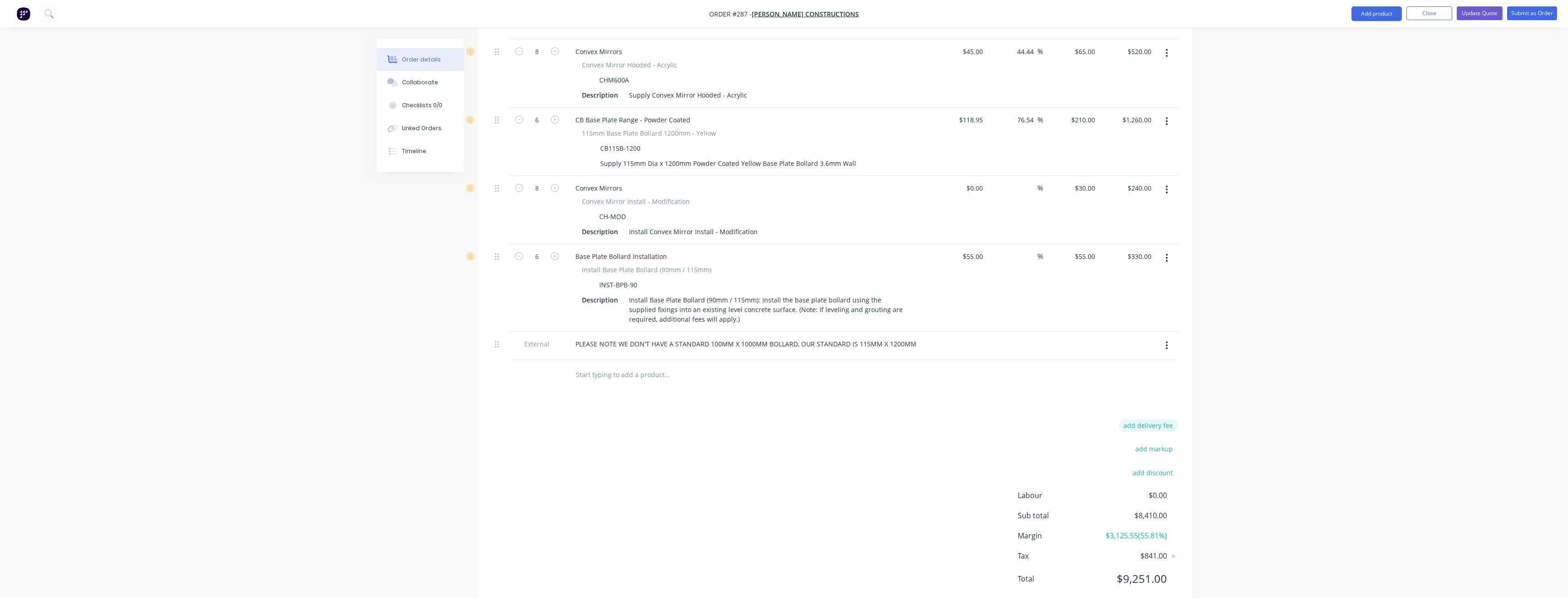
click at [1146, 419] on button "add delivery fee" at bounding box center [1148, 425] width 59 height 12
type input "980"
click at [789, 424] on div "Delivery fee Delivery fee Delivery fee name (Optional) 980 980 $0 add markup ad…" at bounding box center [835, 511] width 687 height 175
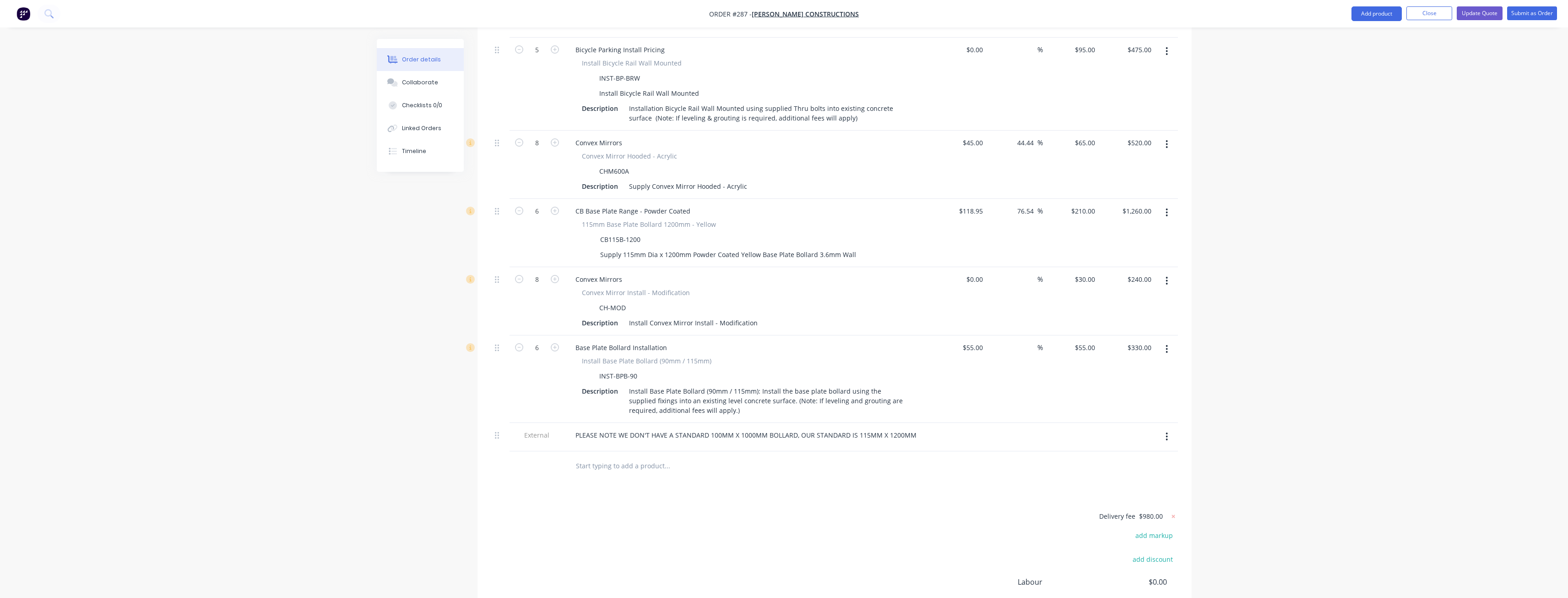
scroll to position [692, 0]
drag, startPoint x: 497, startPoint y: 258, endPoint x: 500, endPoint y: 173, distance: 85.1
click at [500, 173] on div "36 Wheel Stop Wheel Stop - Rubber WS1650R Description Supply Wheel Stop - Rubbe…" at bounding box center [835, 82] width 687 height 749
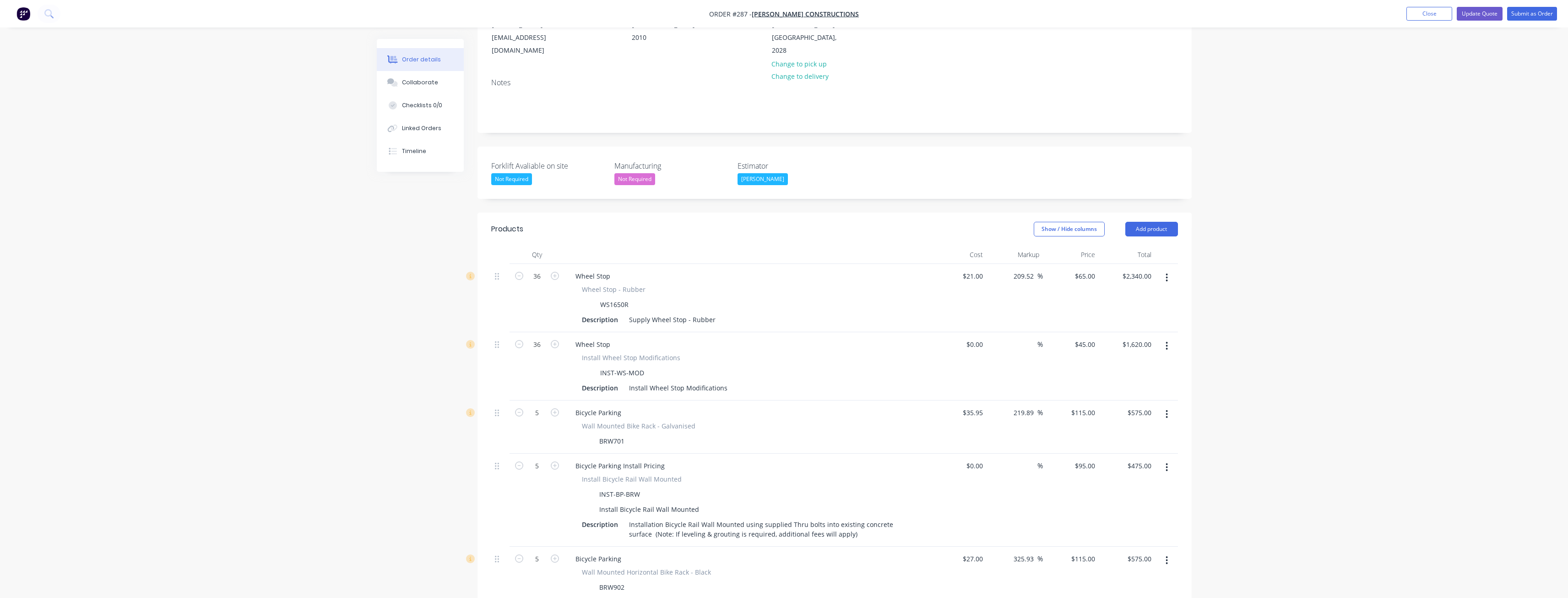
scroll to position [97, 0]
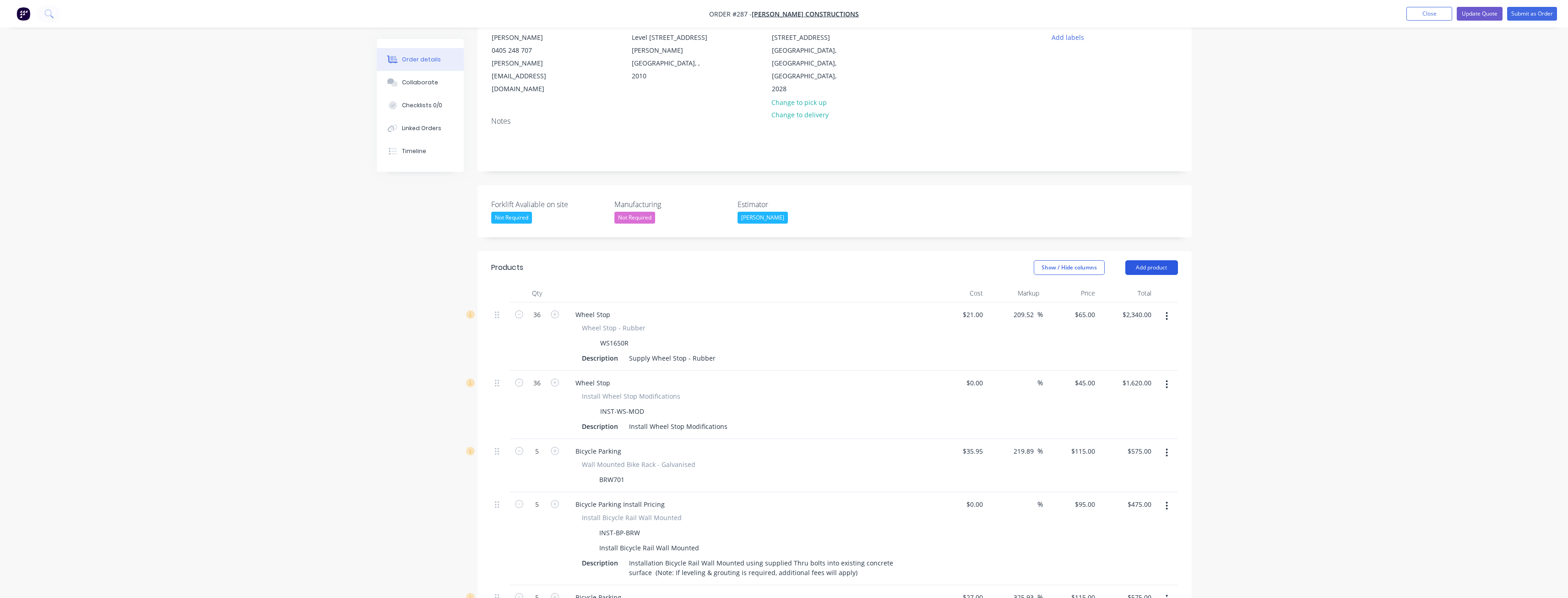
click at [1153, 260] on button "Add product" at bounding box center [1152, 267] width 52 height 15
click at [1122, 412] on div "Notes (External)" at bounding box center [1135, 419] width 71 height 13
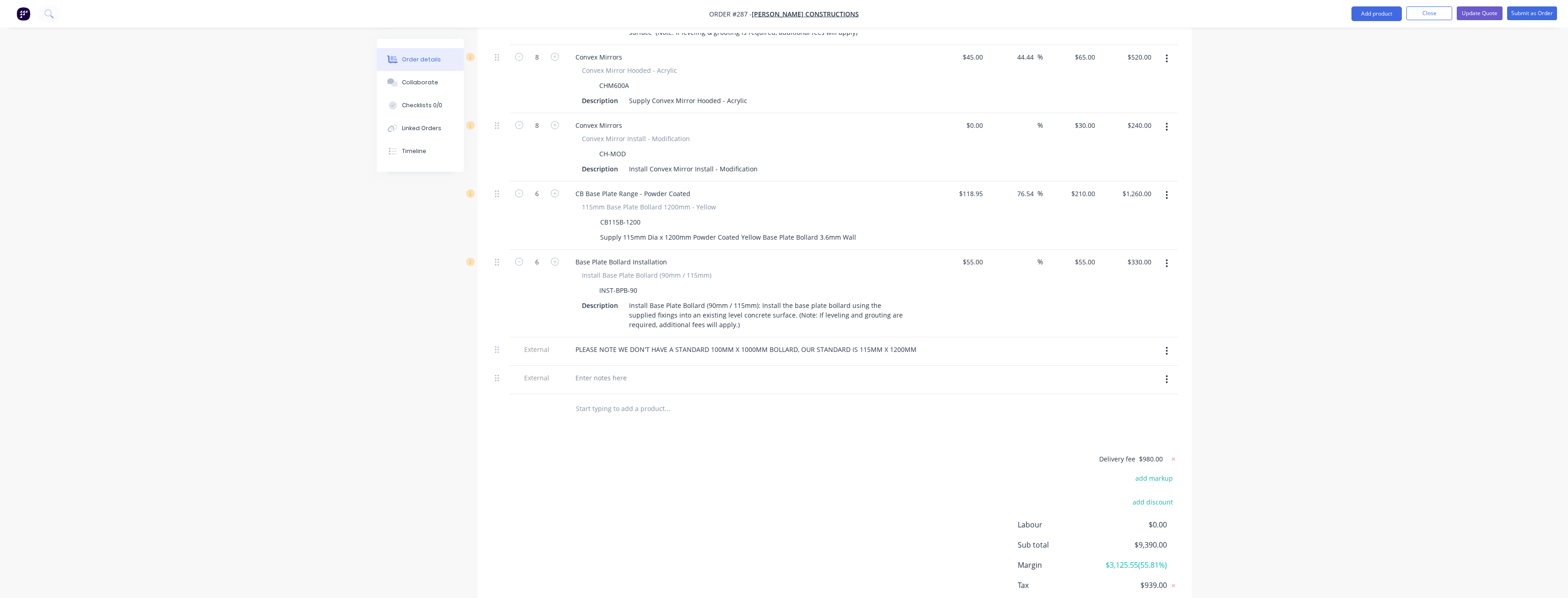
scroll to position [784, 0]
click at [617, 370] on div at bounding box center [601, 377] width 66 height 13
click at [705, 398] on input "text" at bounding box center [667, 407] width 183 height 18
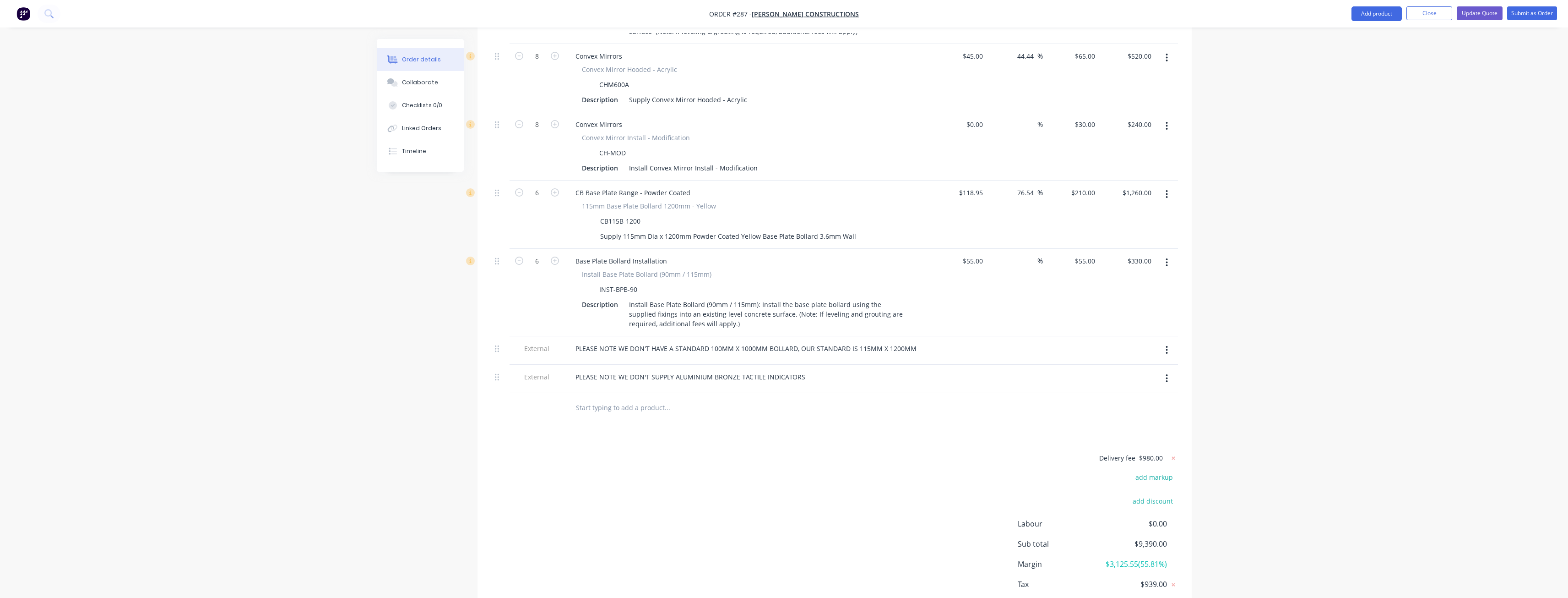
click at [1185, 233] on div "Qty Cost Markup Price Total 36 Wheel Stop Wheel Stop - Rubber WS1650R Descripti…" at bounding box center [834, 10] width 714 height 826
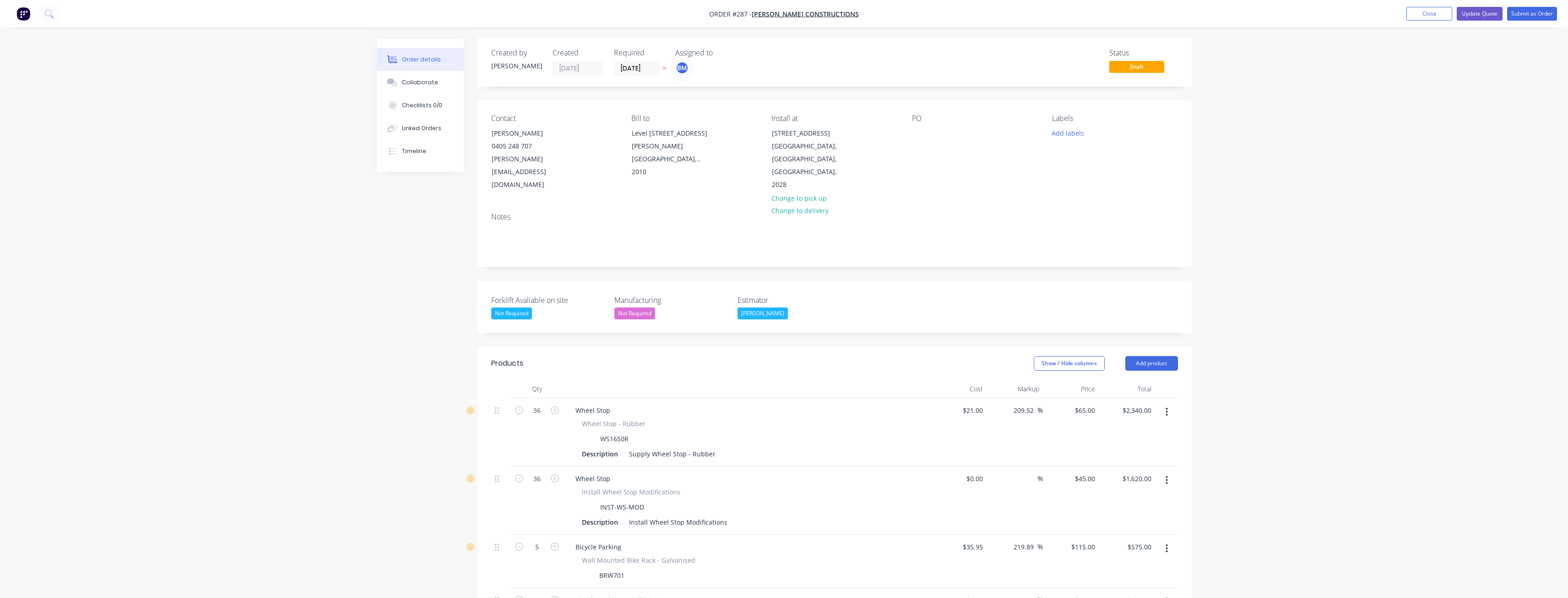
scroll to position [0, 0]
click at [1482, 12] on button "Update Quote" at bounding box center [1479, 13] width 46 height 14
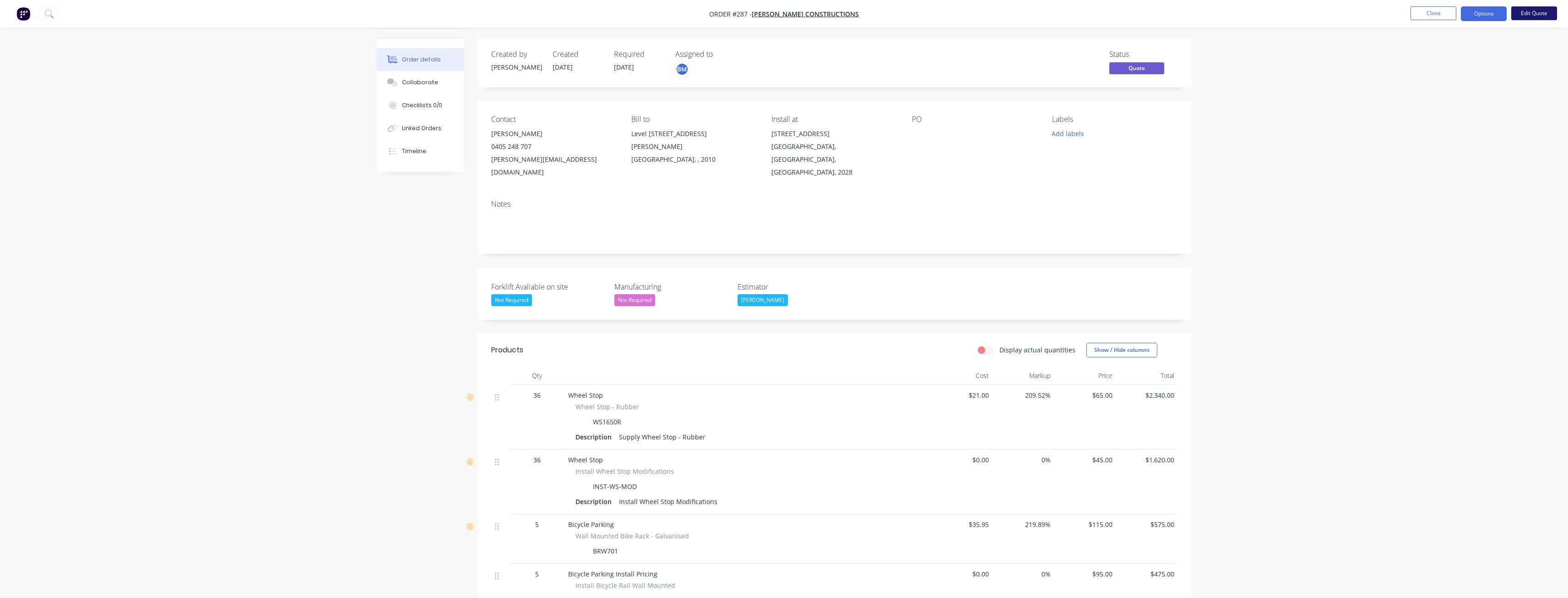
click at [1536, 9] on button "Edit Quote" at bounding box center [1534, 13] width 46 height 14
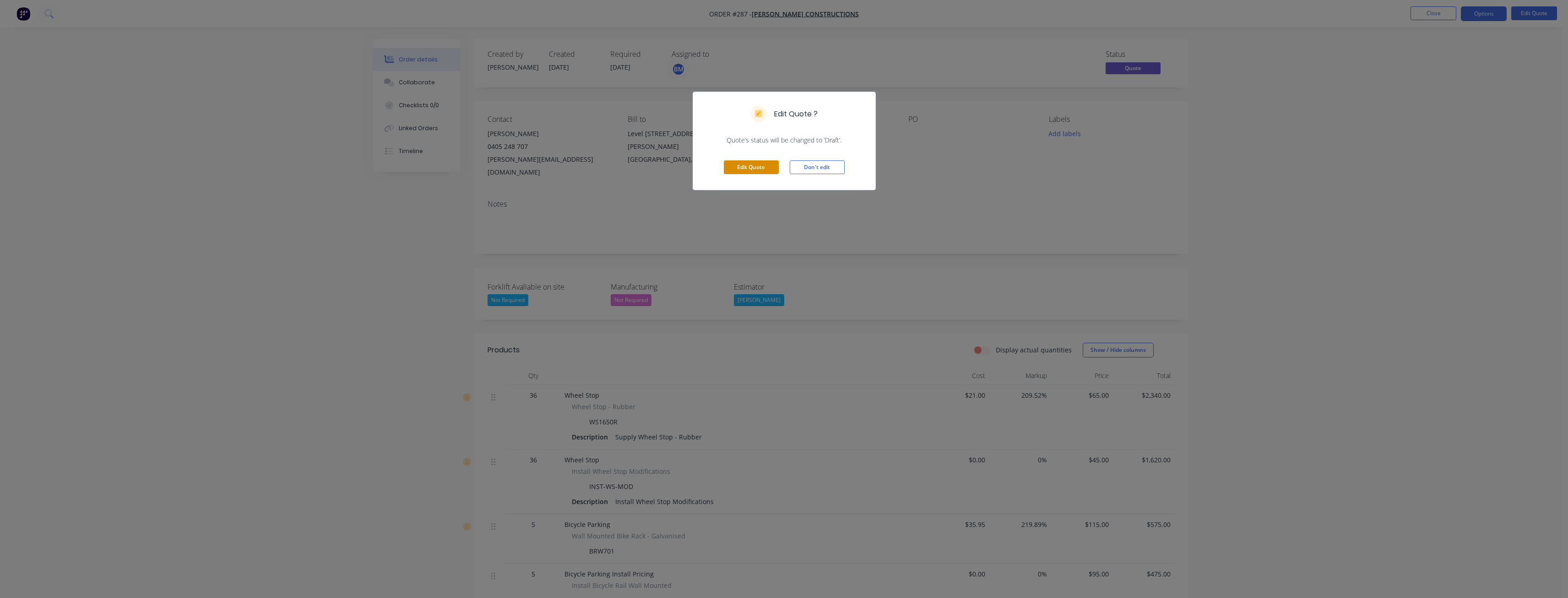
click at [743, 167] on button "Edit Quote" at bounding box center [751, 167] width 55 height 14
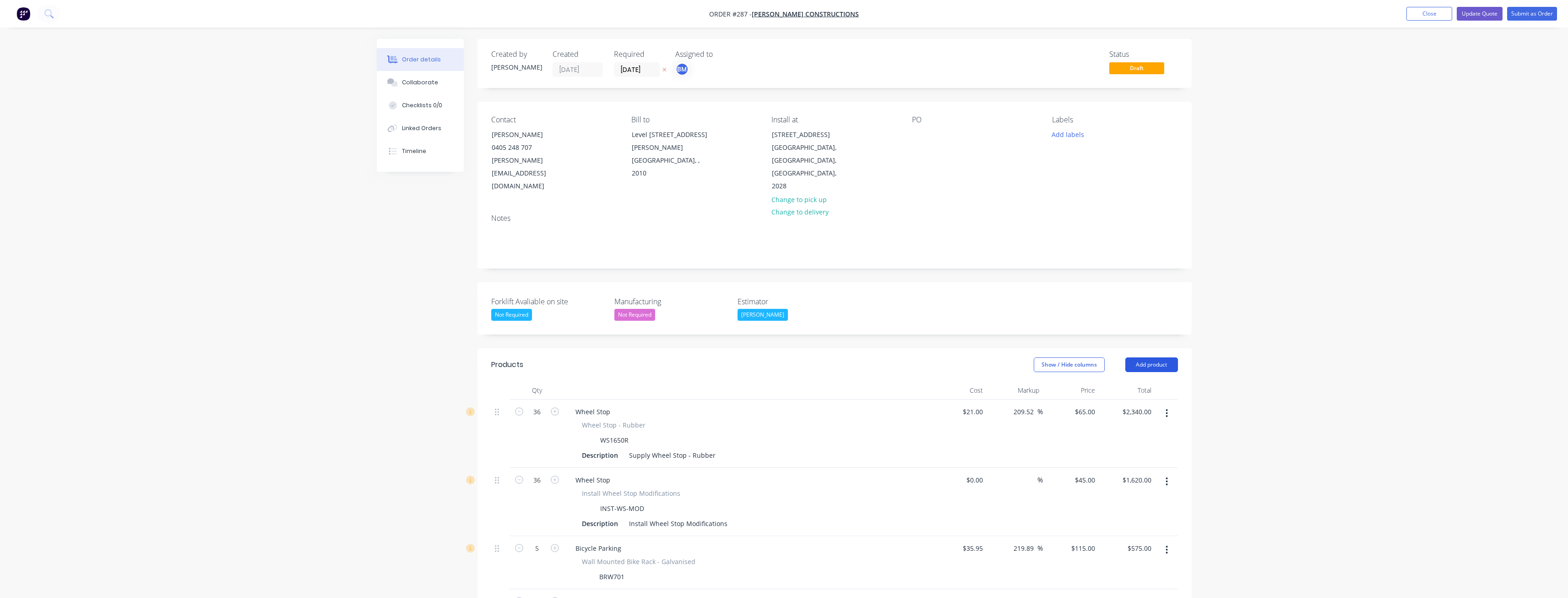
click at [1150, 357] on button "Add product" at bounding box center [1152, 365] width 52 height 15
click at [1131, 381] on div "Product catalogue" at bounding box center [1135, 388] width 71 height 13
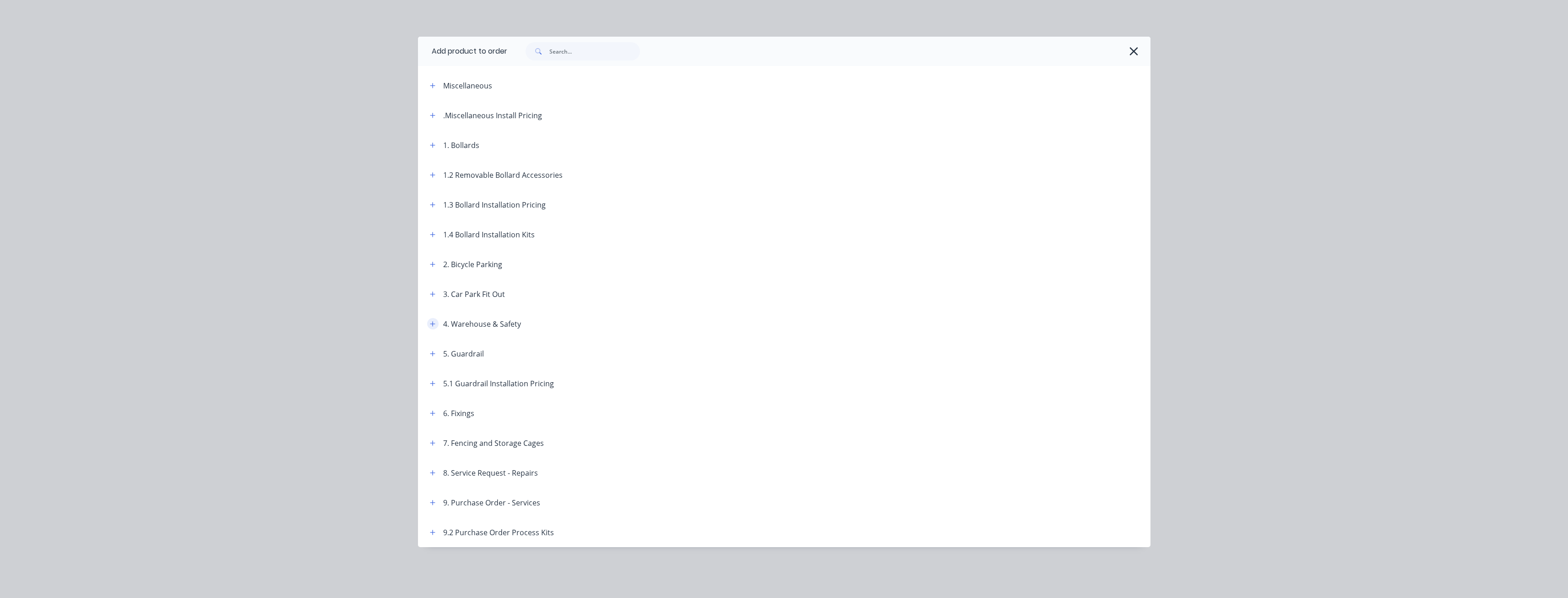
click at [432, 323] on icon "button" at bounding box center [432, 323] width 5 height 5
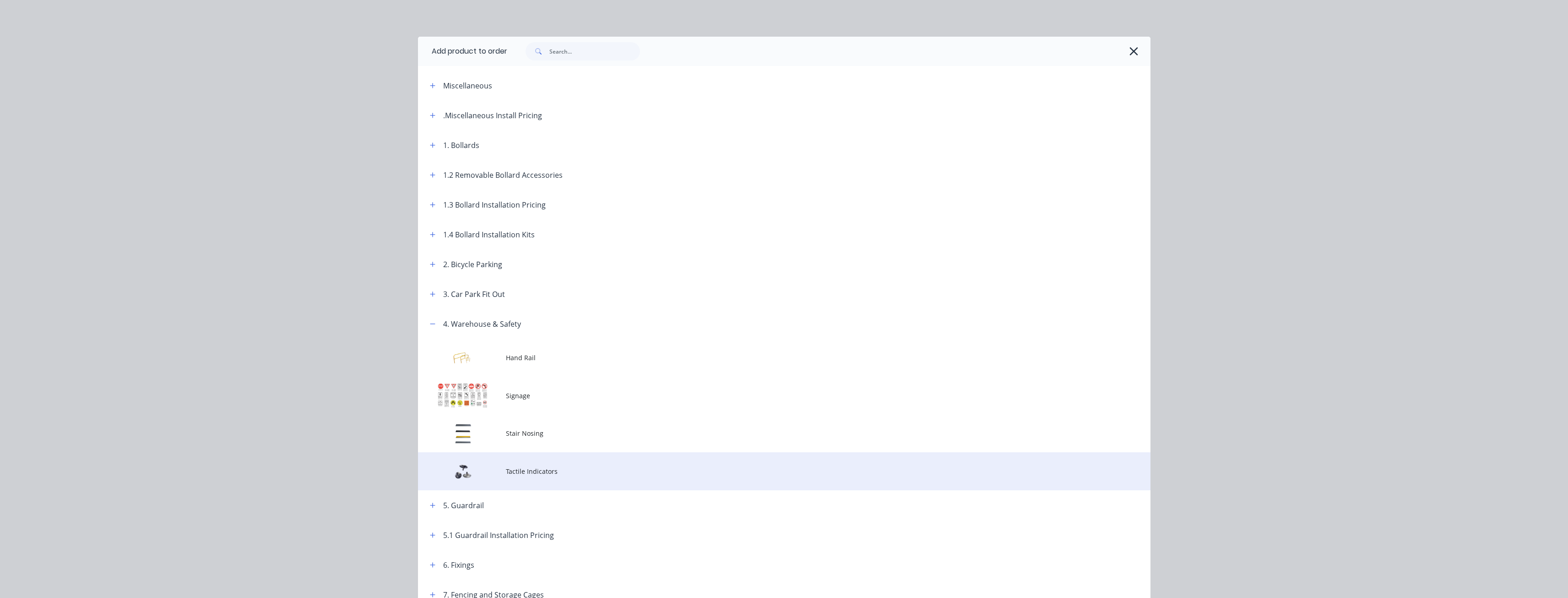
click at [518, 475] on span "Tactile Indicators" at bounding box center [763, 471] width 516 height 10
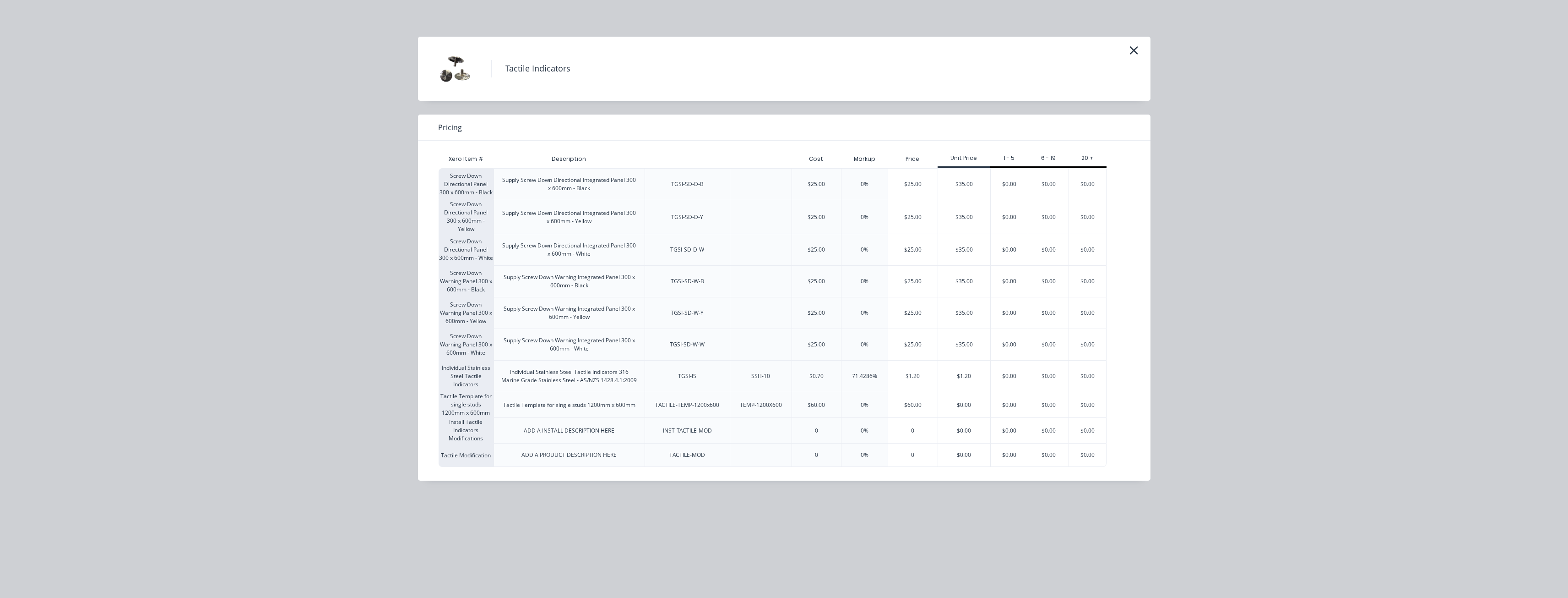
scroll to position [138, 0]
click at [233, 82] on div "Tactile Indicators Pricing Xero Item # Description Cost Markup Price Unit Price…" at bounding box center [784, 299] width 1568 height 598
click at [1133, 51] on icon "button" at bounding box center [1133, 51] width 9 height 9
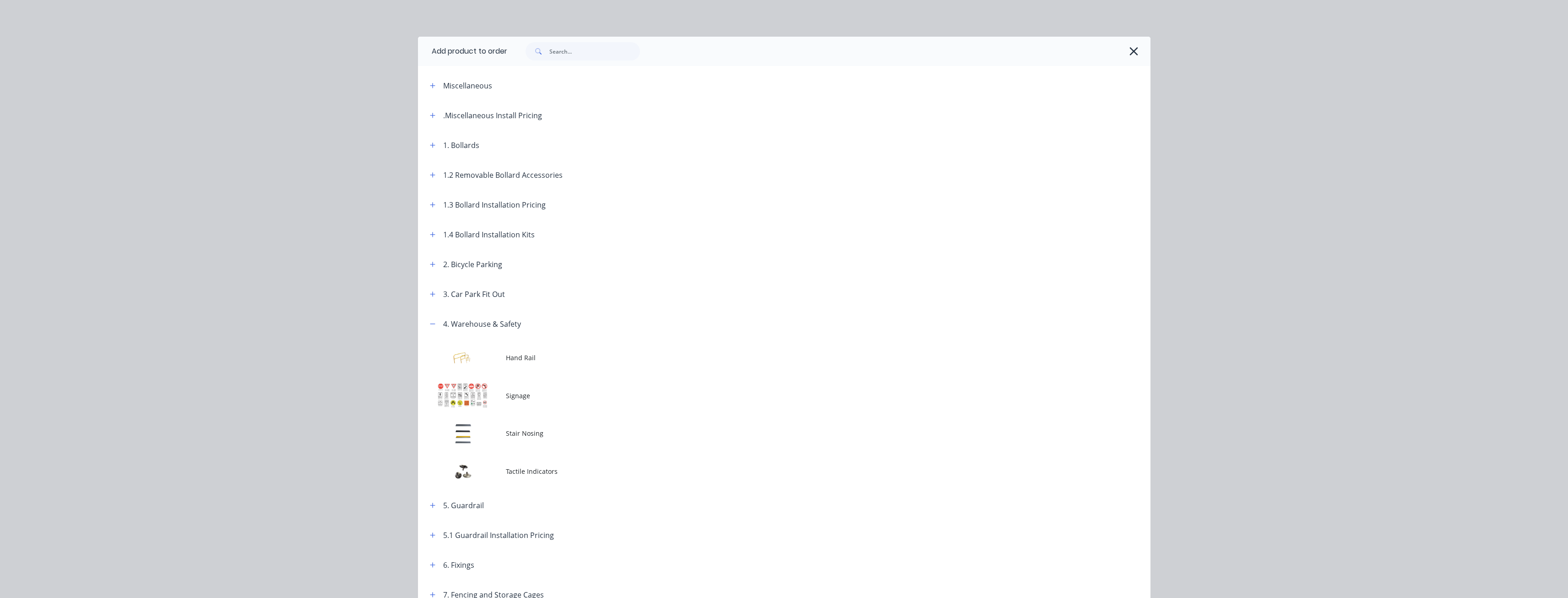
scroll to position [141, 0]
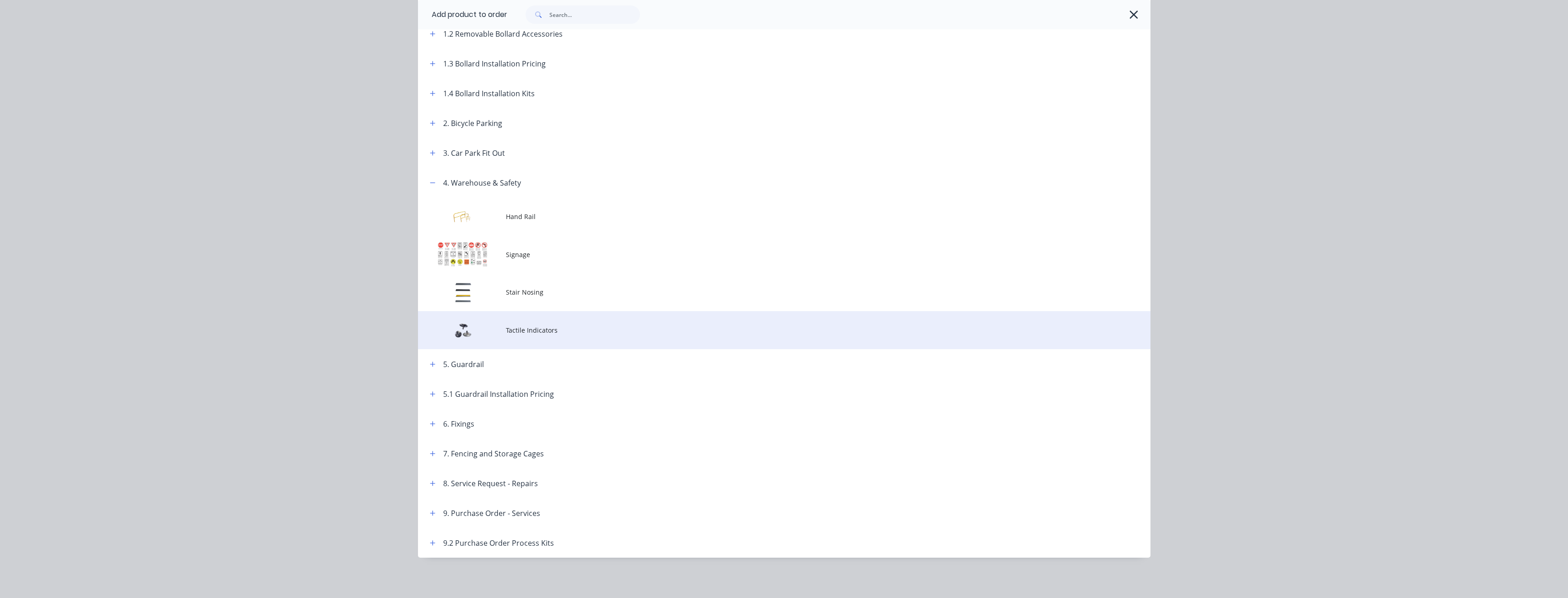
click at [534, 331] on span "Tactile Indicators" at bounding box center [763, 330] width 516 height 10
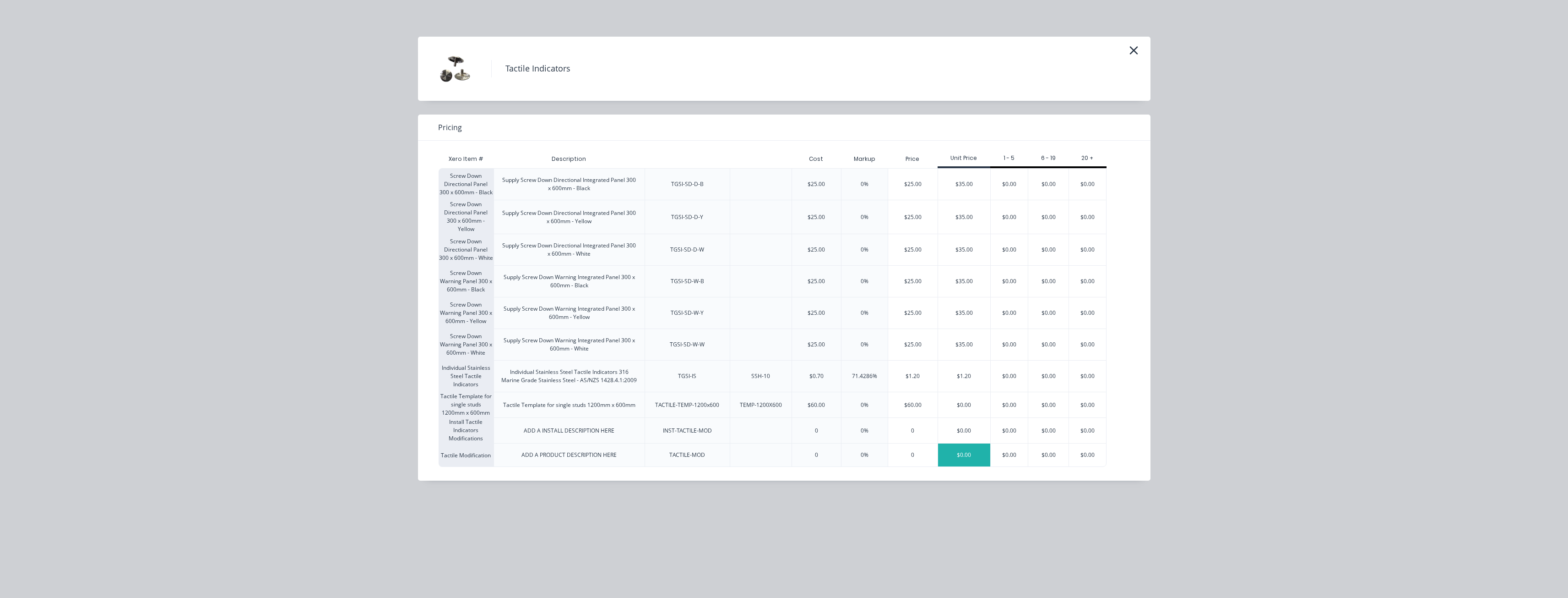
click at [968, 456] on div "$0.00" at bounding box center [964, 455] width 52 height 23
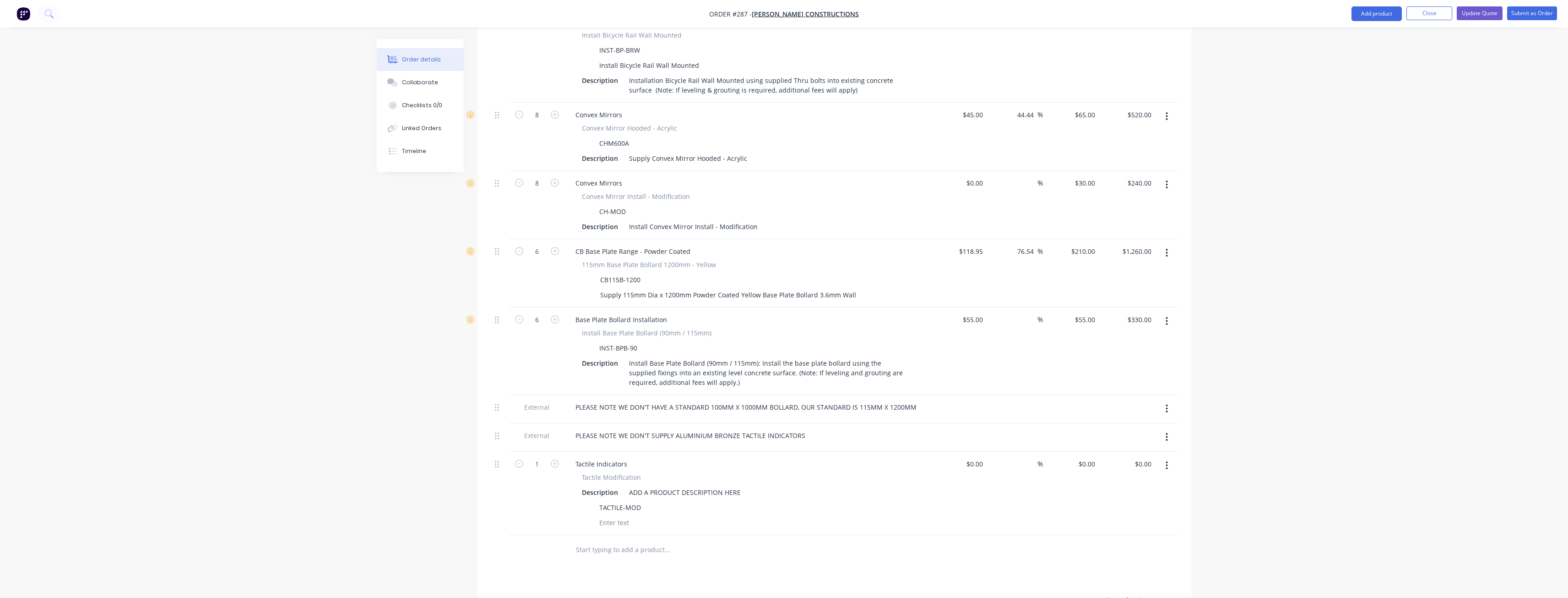
scroll to position [870, 0]
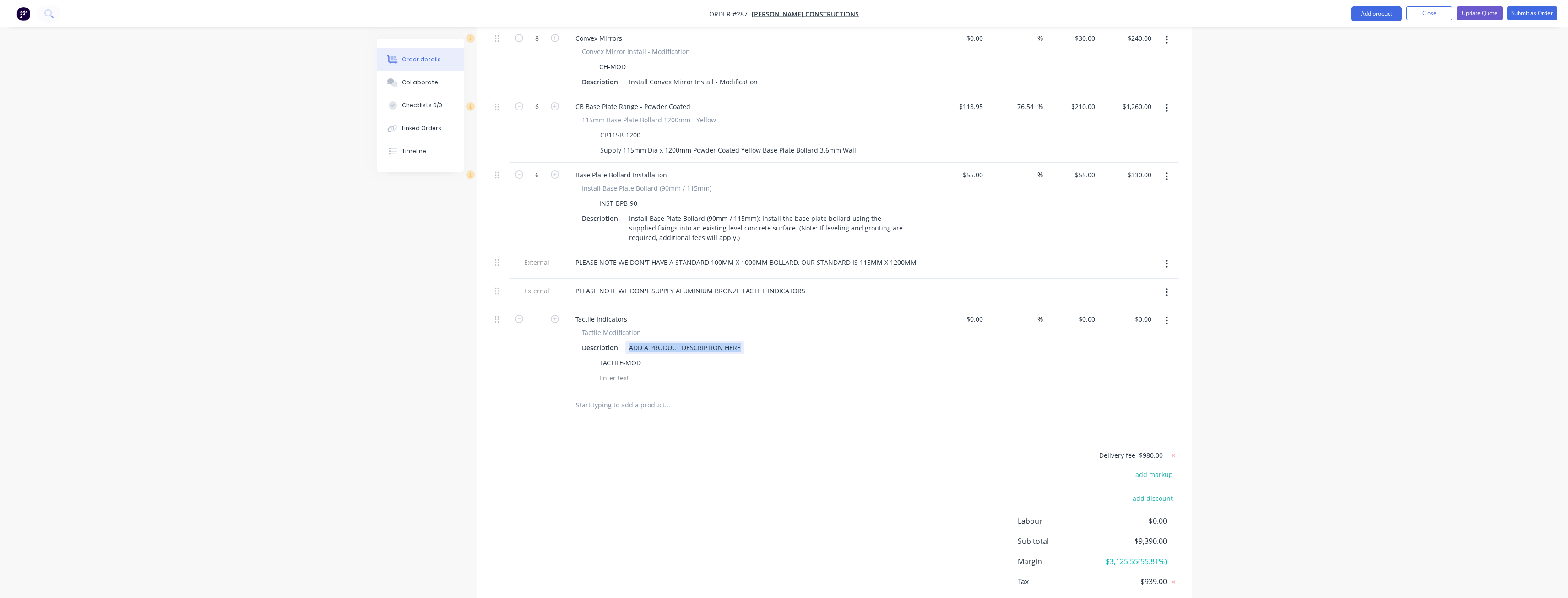
drag, startPoint x: 738, startPoint y: 322, endPoint x: 558, endPoint y: 332, distance: 180.3
click at [558, 332] on div "1 Tactile Indicators Tactile Modification Description ADD A PRODUCT DESCRIPTION…" at bounding box center [835, 348] width 687 height 83
click at [757, 341] on div "Description Securasteel Studs Black PVD" at bounding box center [746, 348] width 335 height 13
type input "337"
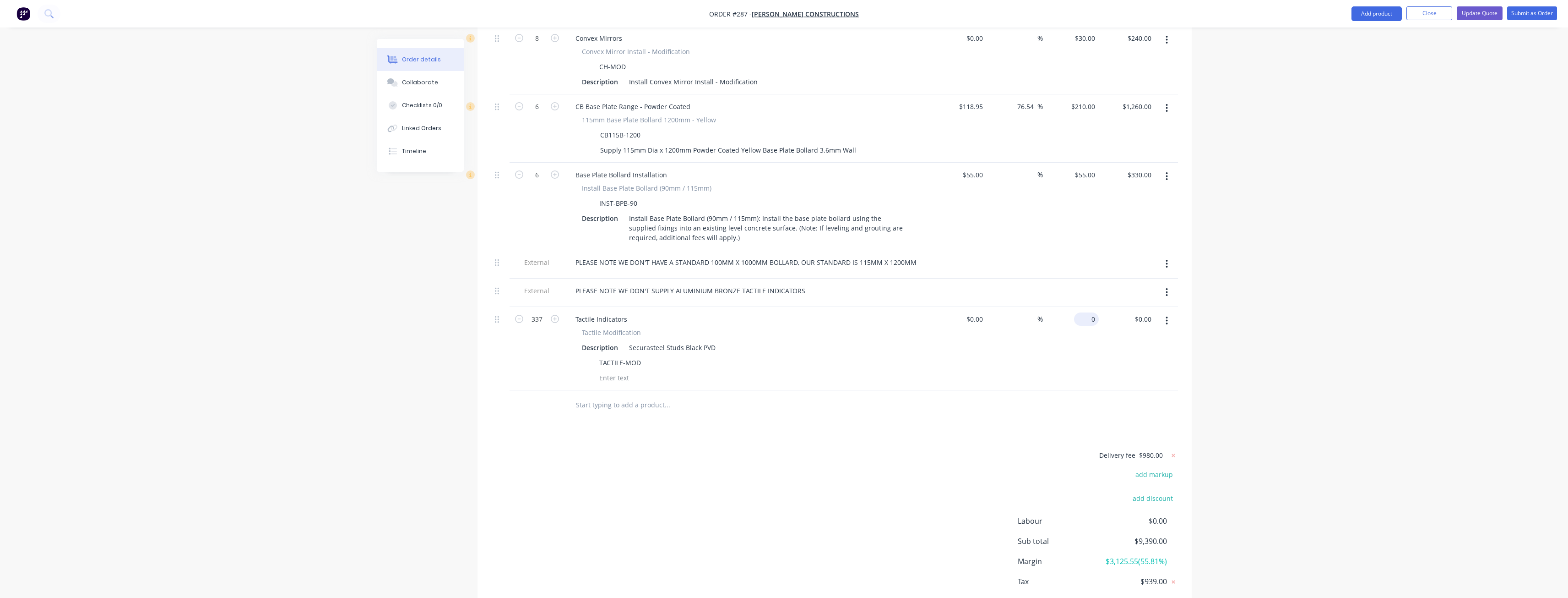
click at [1091, 312] on input "0" at bounding box center [1088, 319] width 21 height 13
type input "$185.00"
type input "$62,345.00"
drag, startPoint x: 937, startPoint y: 435, endPoint x: 943, endPoint y: 436, distance: 6.1
click at [940, 449] on div "Delivery fee $980.00 add markup add discount Labour $0.00 Sub total $9,390.00 M…" at bounding box center [835, 535] width 687 height 172
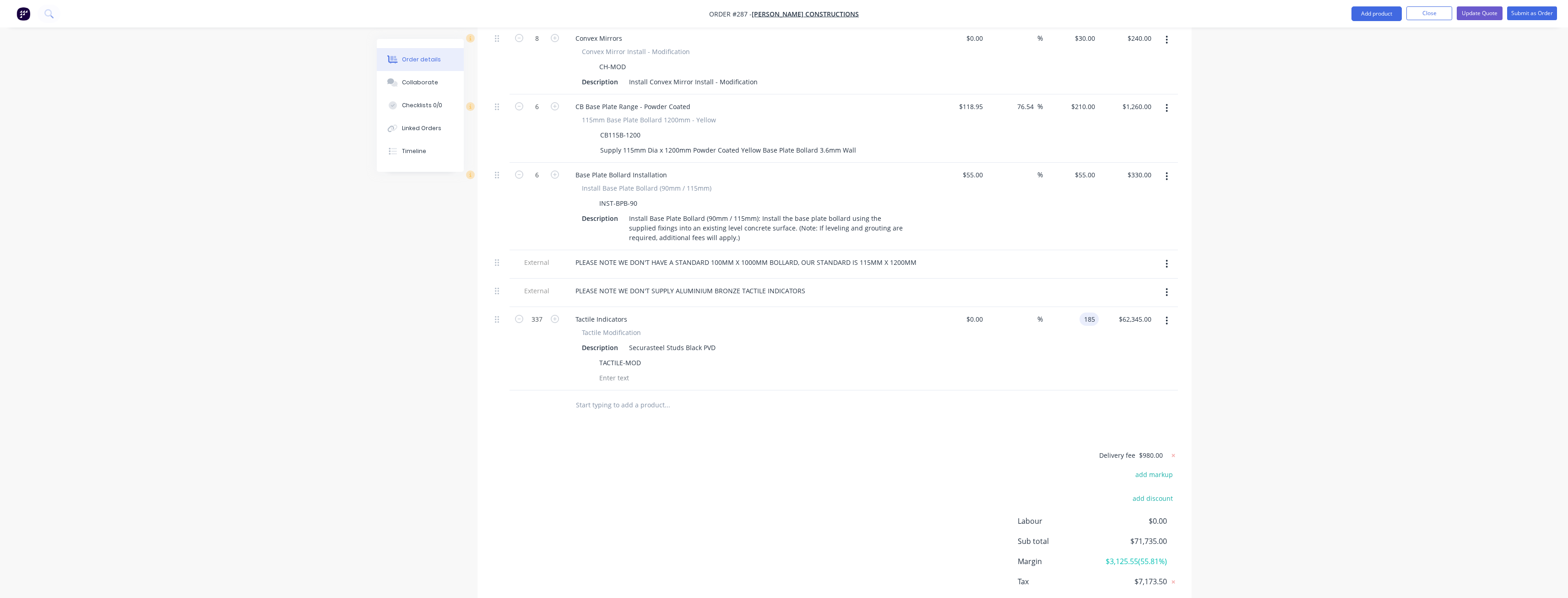
click at [1087, 312] on input "185" at bounding box center [1091, 319] width 16 height 13
type input "$1.85"
type input "$623.45"
click at [898, 416] on div "Products Show / Hide columns Add product Qty Cost Markup Price Total 36 Wheel S…" at bounding box center [834, 57] width 714 height 1158
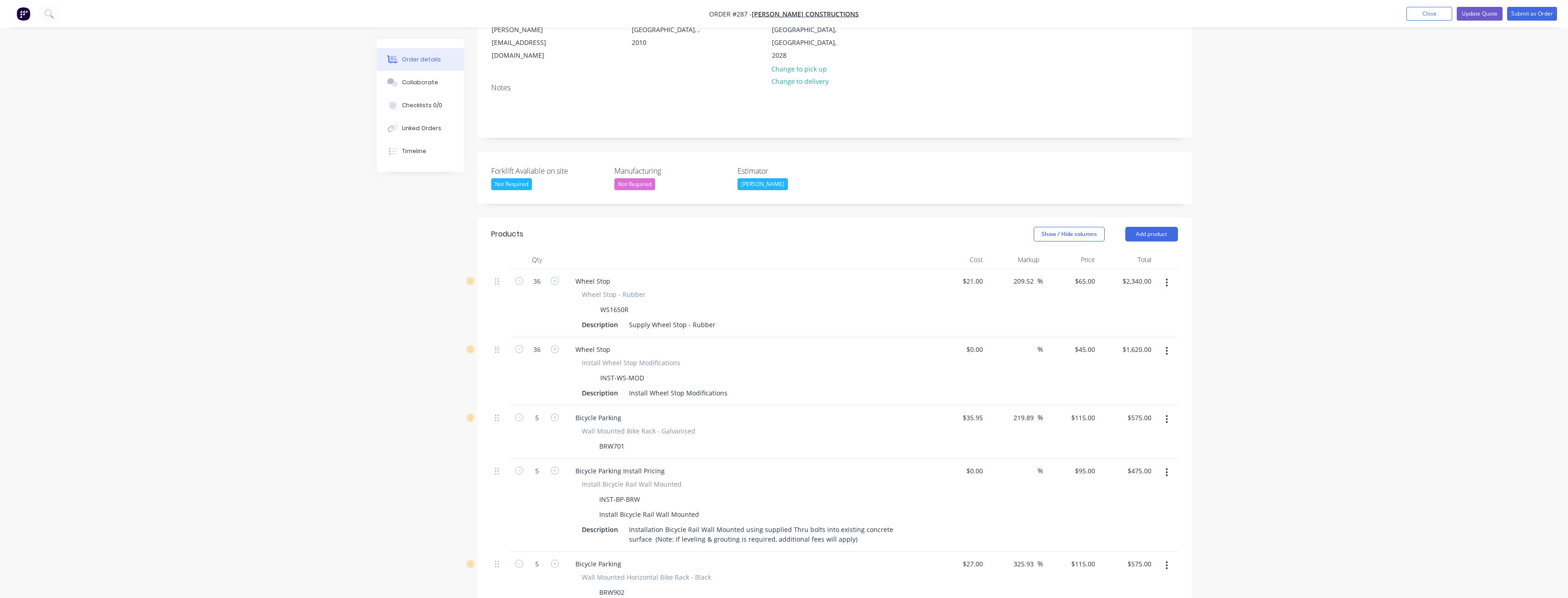
scroll to position [0, 0]
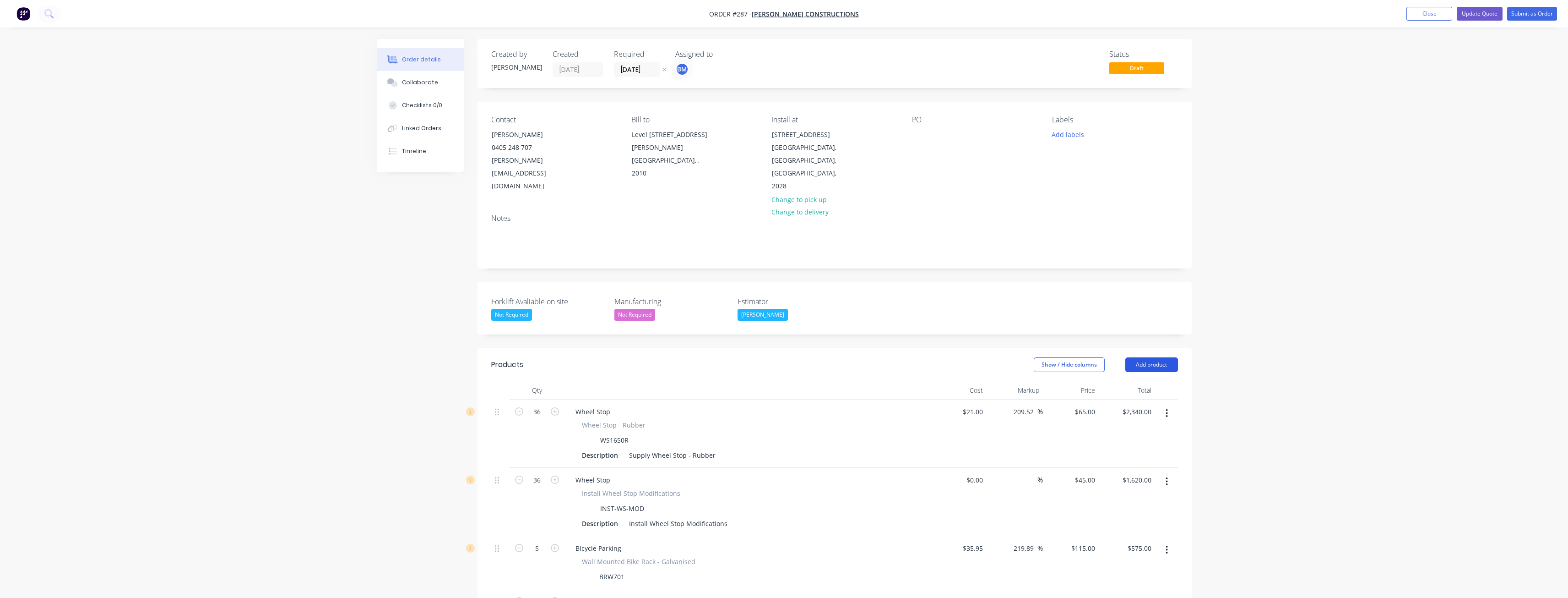
click at [1155, 357] on button "Add product" at bounding box center [1152, 365] width 52 height 15
click at [1131, 381] on div "Product catalogue" at bounding box center [1135, 388] width 71 height 13
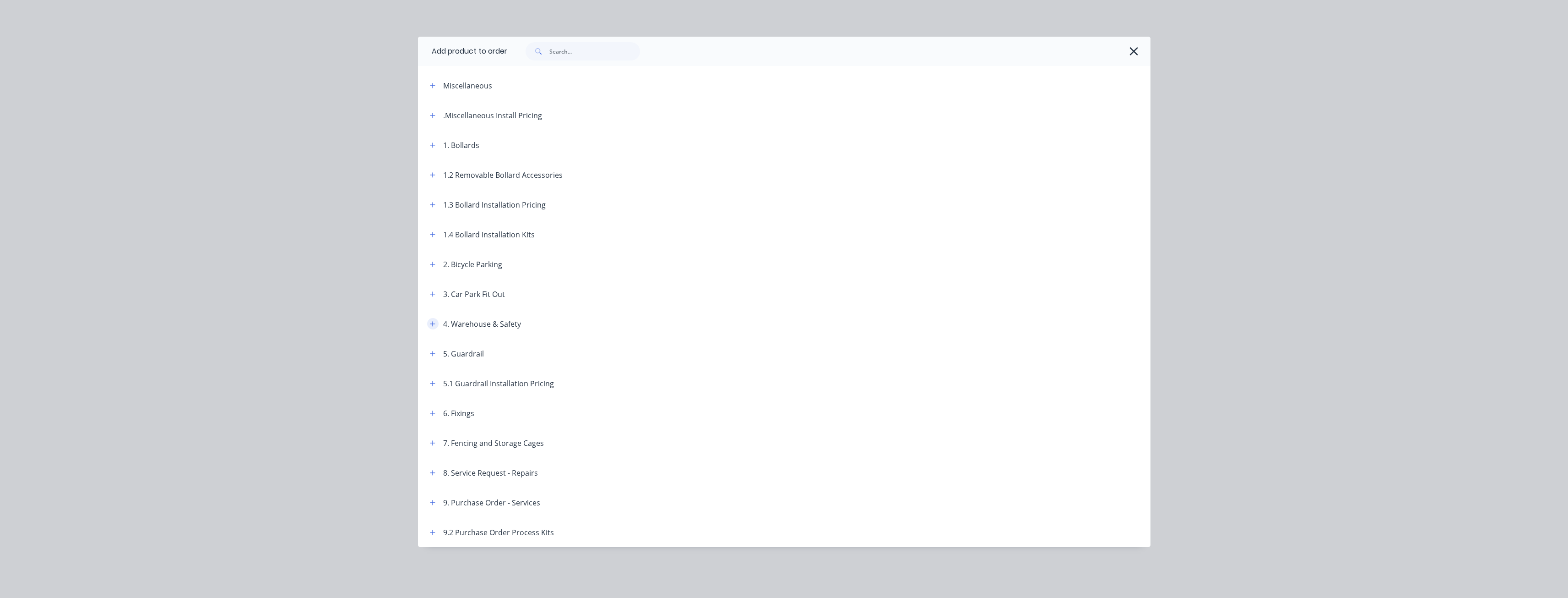
click at [433, 325] on icon "button" at bounding box center [432, 323] width 5 height 7
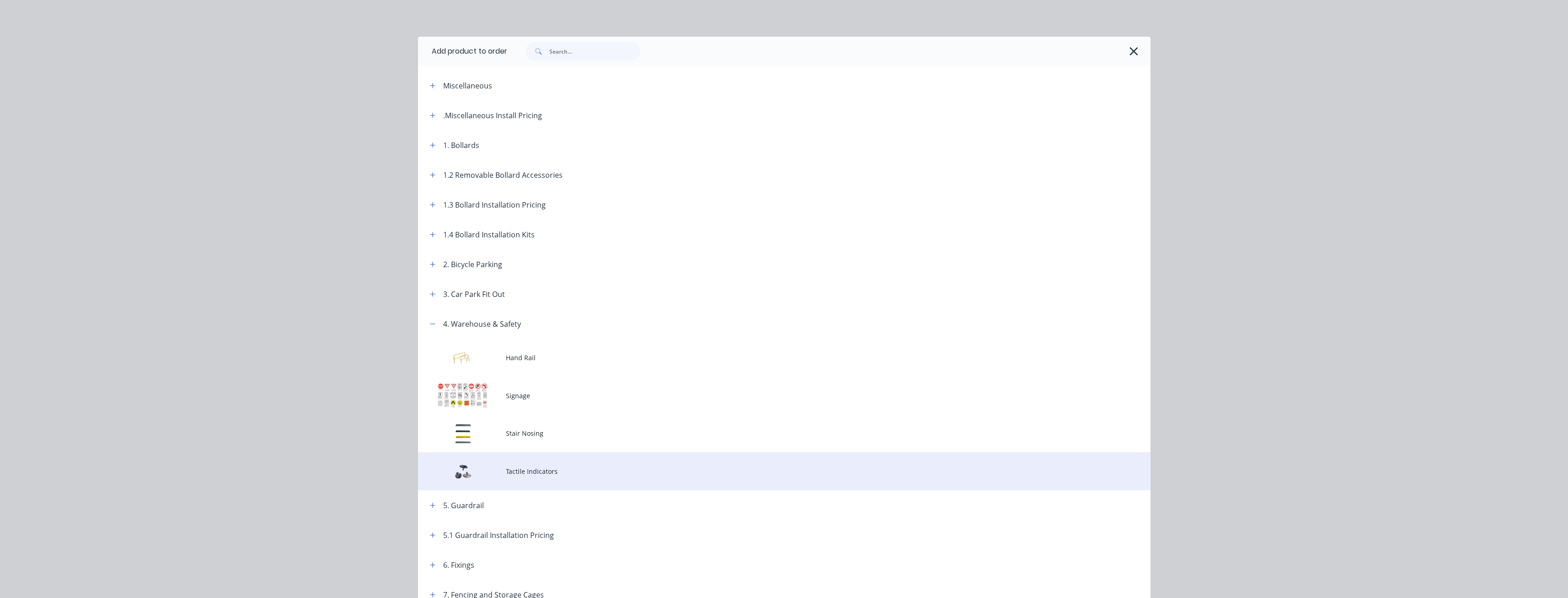
click at [511, 472] on span "Tactile Indicators" at bounding box center [763, 471] width 516 height 10
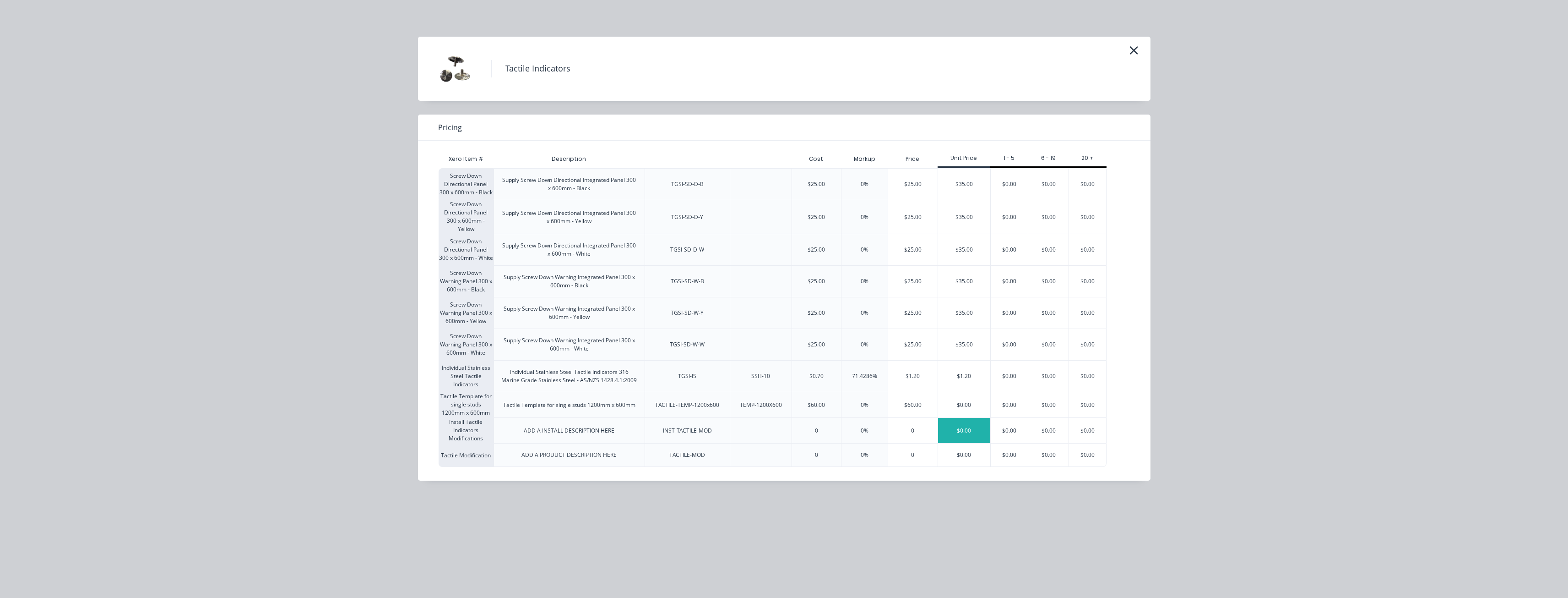
click at [967, 429] on div "$0.00" at bounding box center [964, 430] width 52 height 25
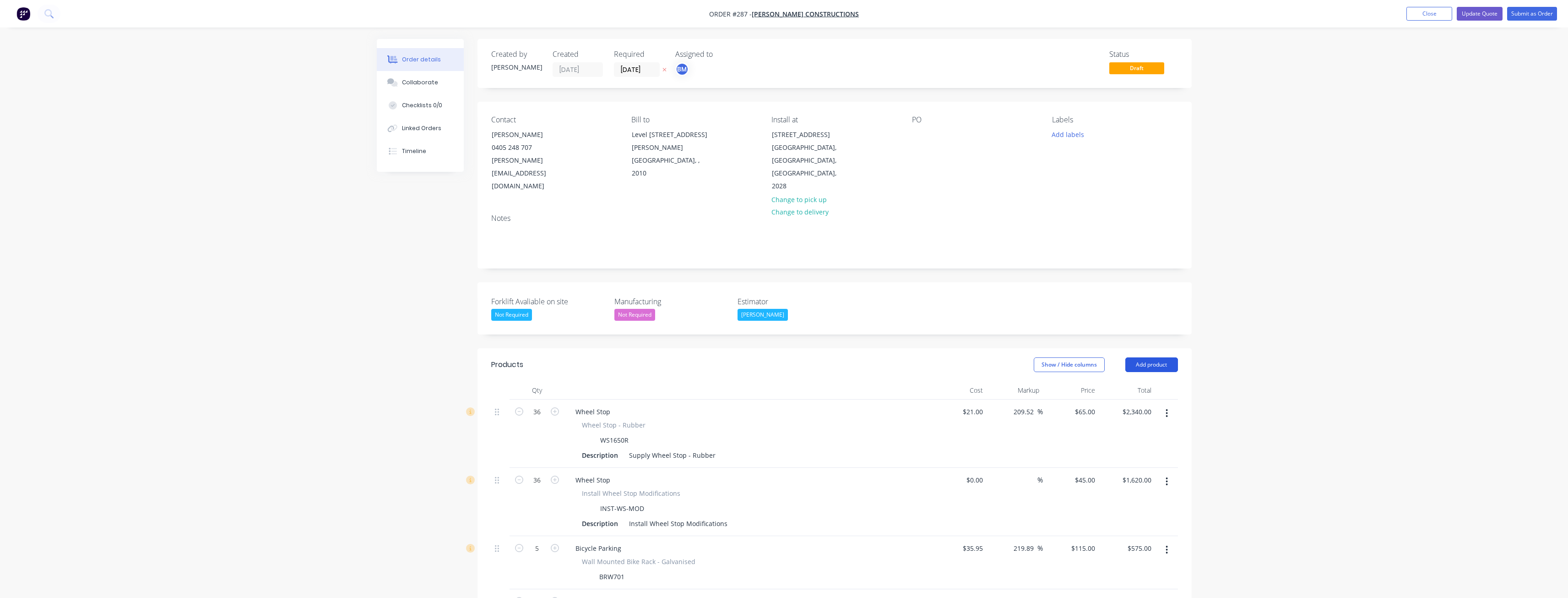
click at [1153, 357] on button "Add product" at bounding box center [1152, 365] width 52 height 15
click at [1135, 381] on div "Product catalogue" at bounding box center [1135, 388] width 71 height 13
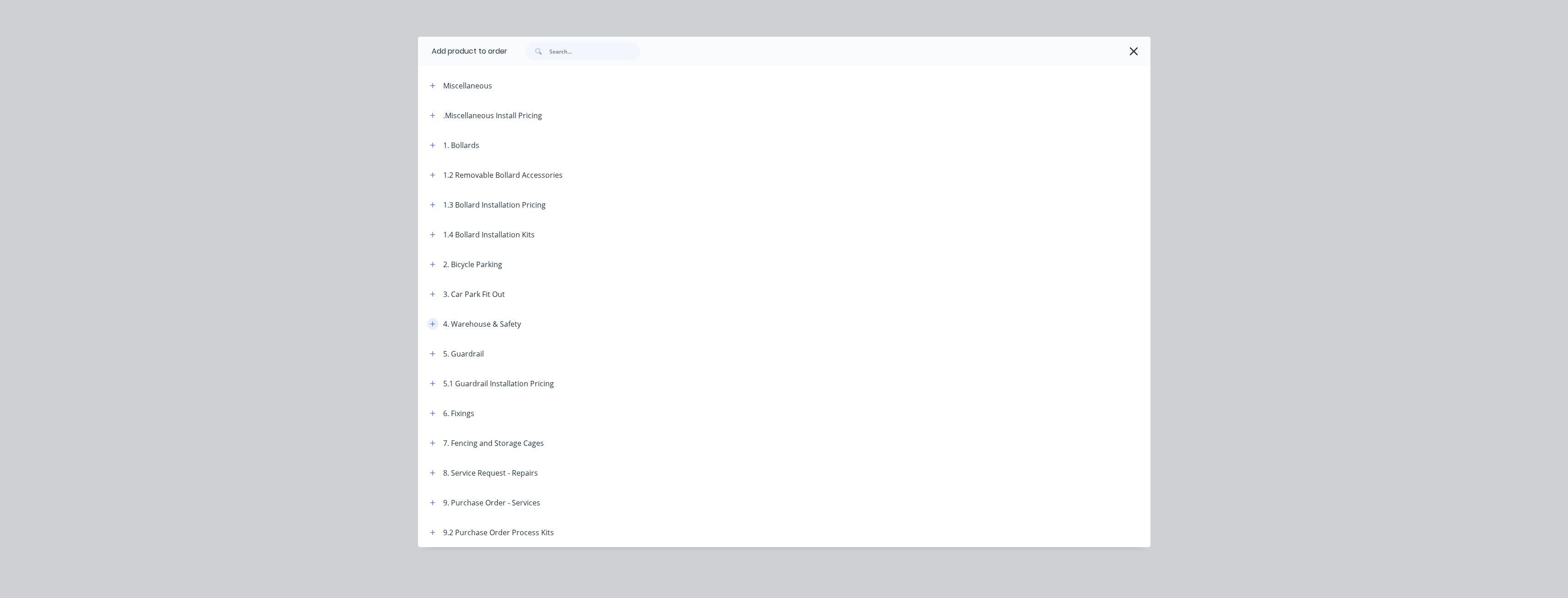
click at [430, 322] on icon "button" at bounding box center [432, 323] width 5 height 7
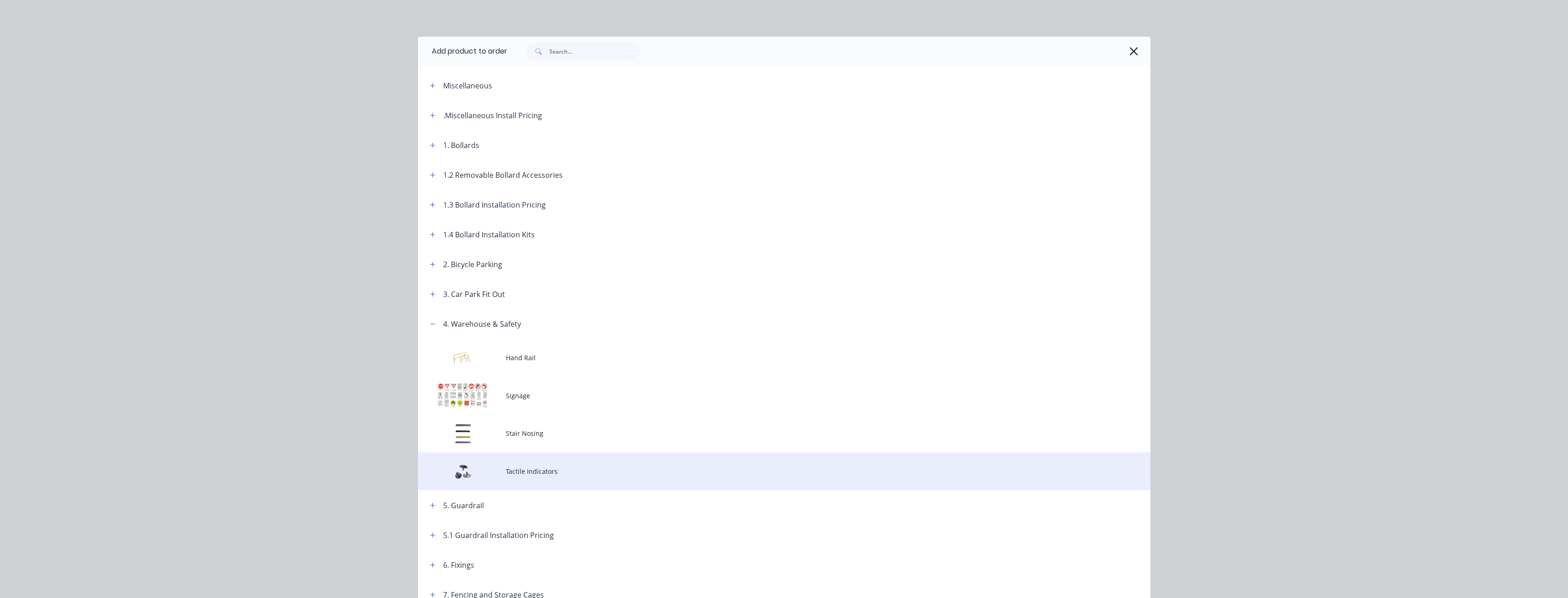
click at [534, 473] on span "Tactile Indicators" at bounding box center [763, 471] width 516 height 10
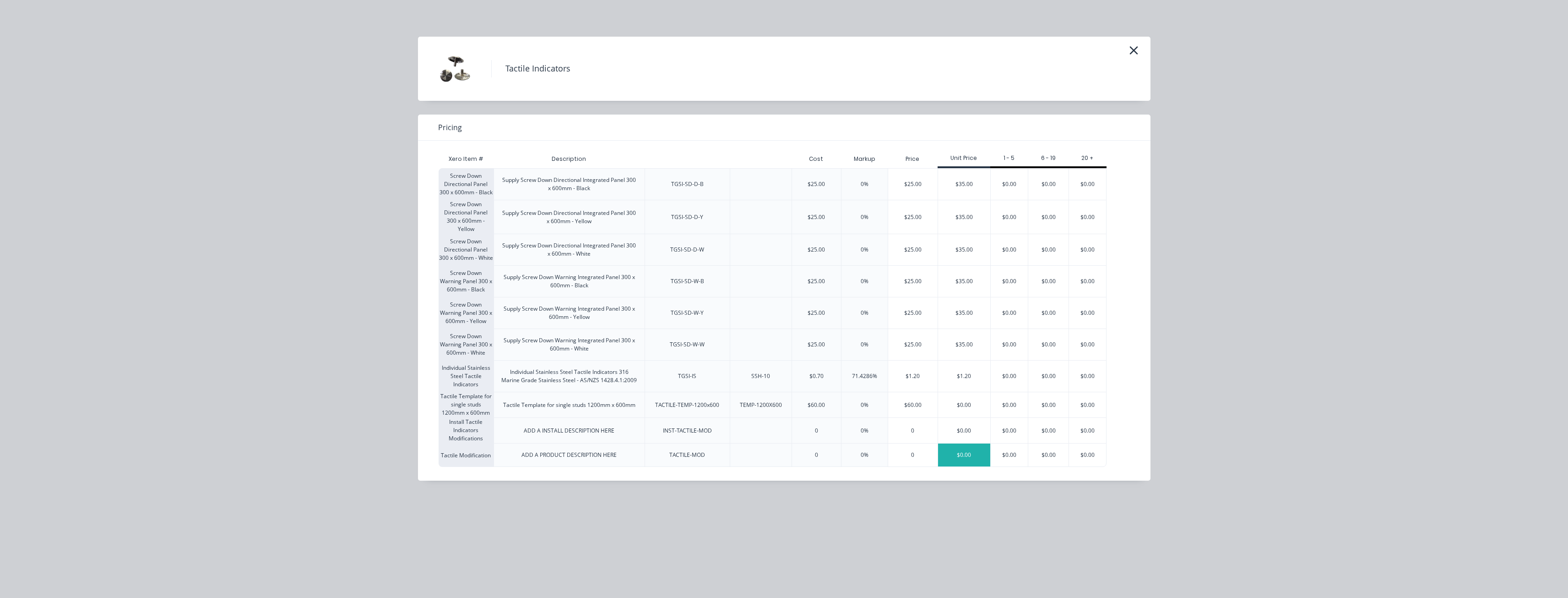
click at [963, 452] on div "$0.00" at bounding box center [964, 455] width 52 height 23
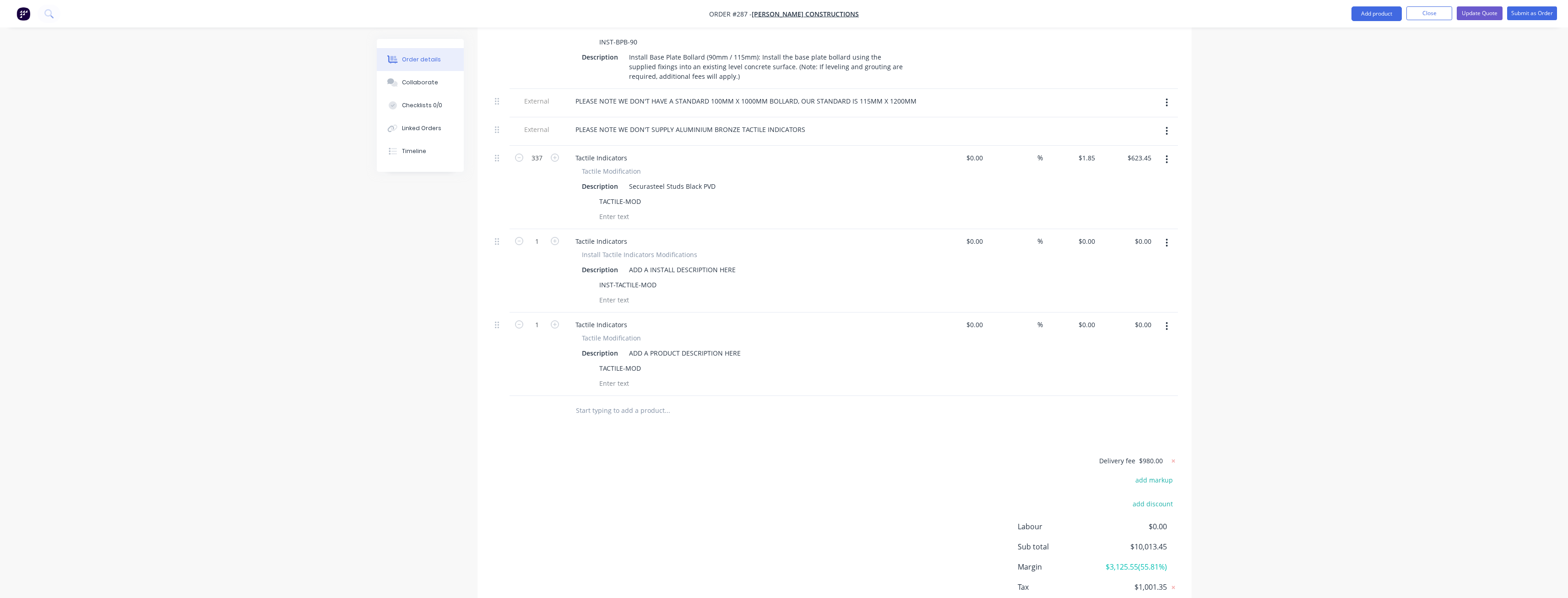
scroll to position [1054, 0]
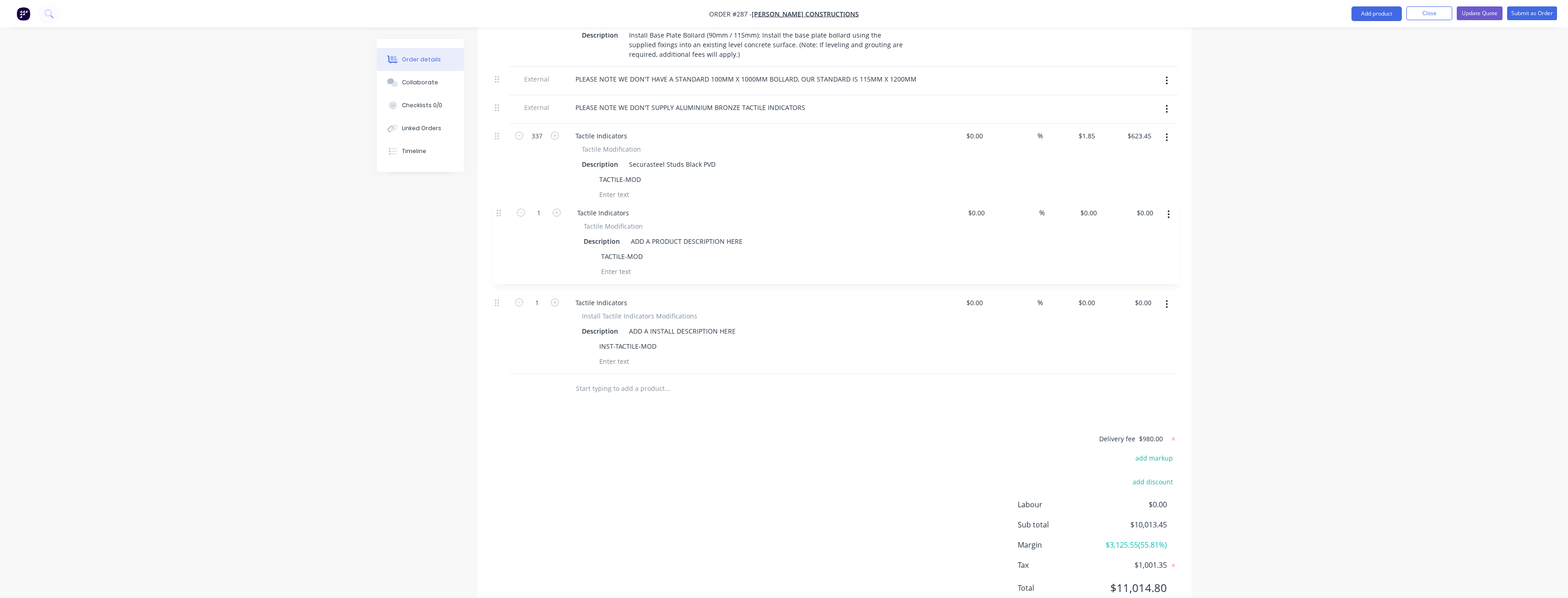
drag, startPoint x: 496, startPoint y: 278, endPoint x: 494, endPoint y: 196, distance: 82.0
drag, startPoint x: 738, startPoint y: 221, endPoint x: 600, endPoint y: 213, distance: 138.2
click at [600, 228] on div "Tactile Modification Description ADD A PRODUCT DESCRIPTION HERE TACTILE-MOD" at bounding box center [747, 256] width 359 height 57
click at [817, 271] on div at bounding box center [746, 278] width 335 height 13
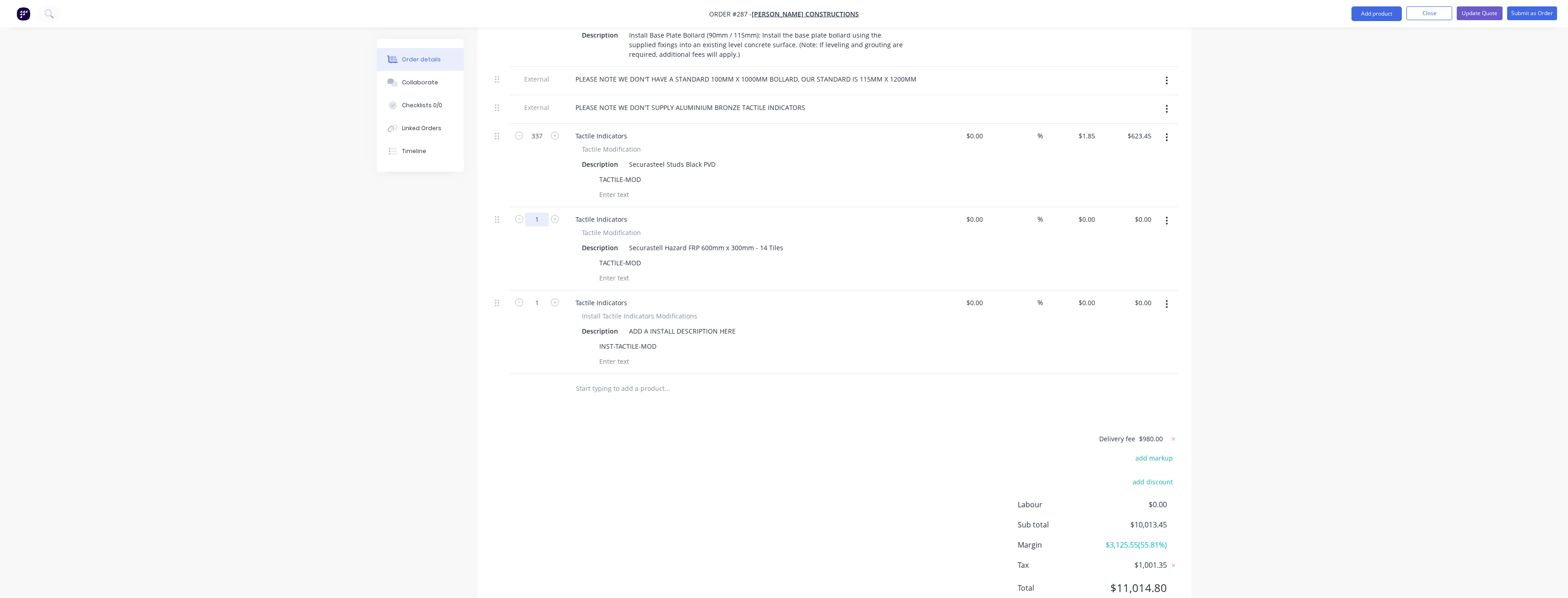
type input "14"
click at [897, 228] on div "Tactile Modification" at bounding box center [747, 233] width 332 height 10
click at [1091, 213] on input "0" at bounding box center [1088, 219] width 21 height 13
type input "$38.50"
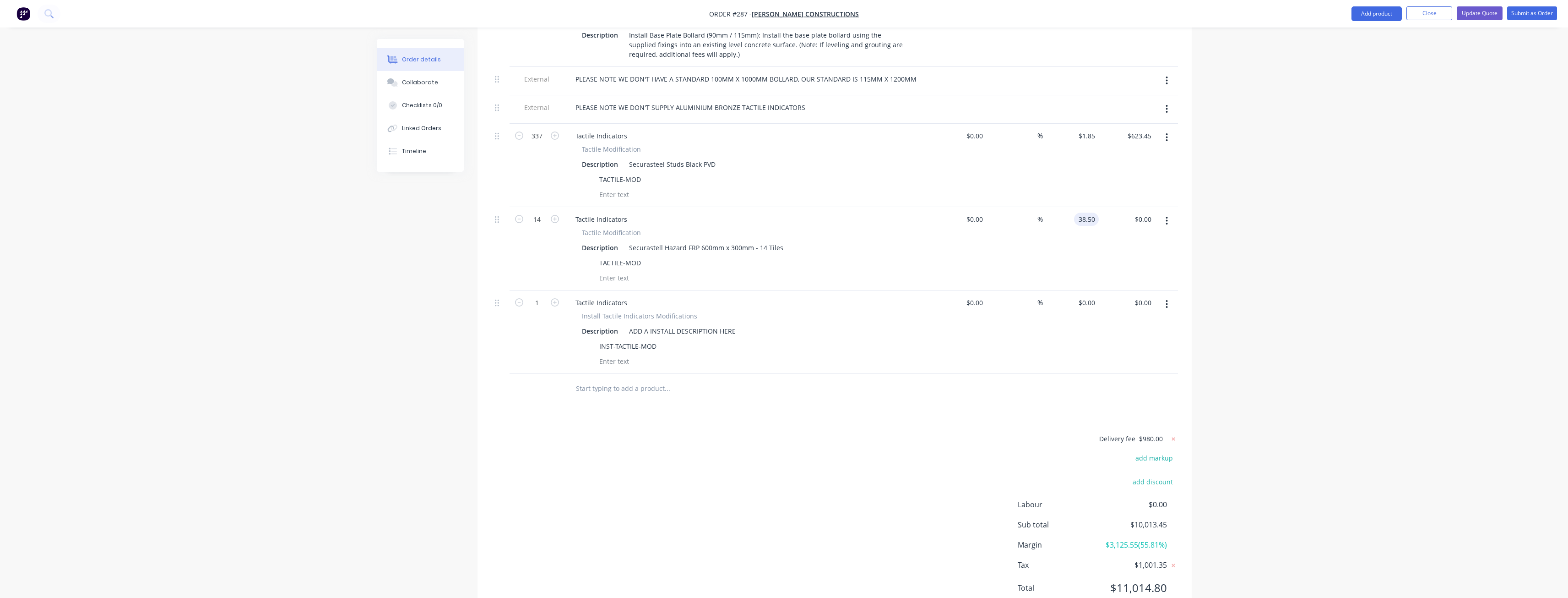
type input "$539.00"
click at [752, 433] on div "Delivery fee $980.00 add markup add discount Labour $0.00 Sub total $10,552.45 …" at bounding box center [835, 519] width 687 height 172
drag, startPoint x: 732, startPoint y: 304, endPoint x: 586, endPoint y: 295, distance: 146.3
click at [586, 311] on div "Install Tactile Indicators Modifications Description ADD A INSTALL DESCRIPTION …" at bounding box center [747, 339] width 359 height 57
click at [671, 324] on div "Installation od tactile indicators in all fire stairwells and external stair en…" at bounding box center [744, 331] width 239 height 13
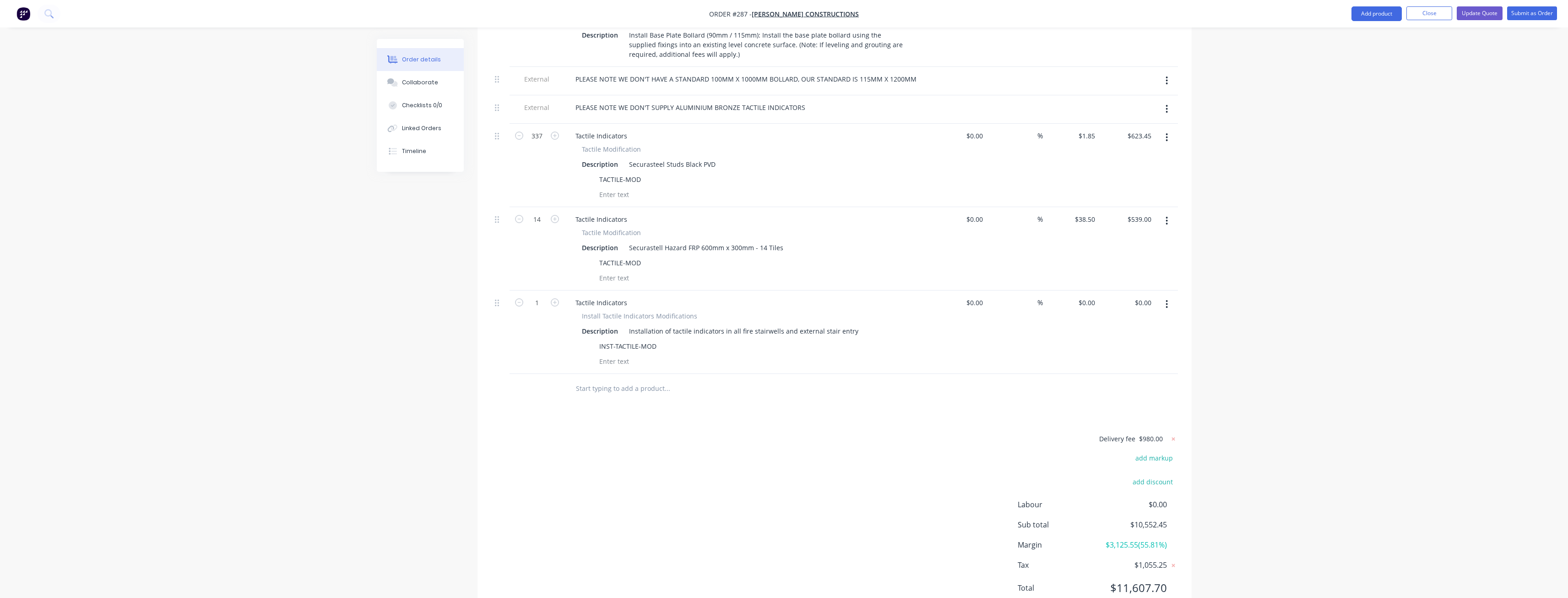
click at [820, 379] on div at bounding box center [705, 389] width 275 height 18
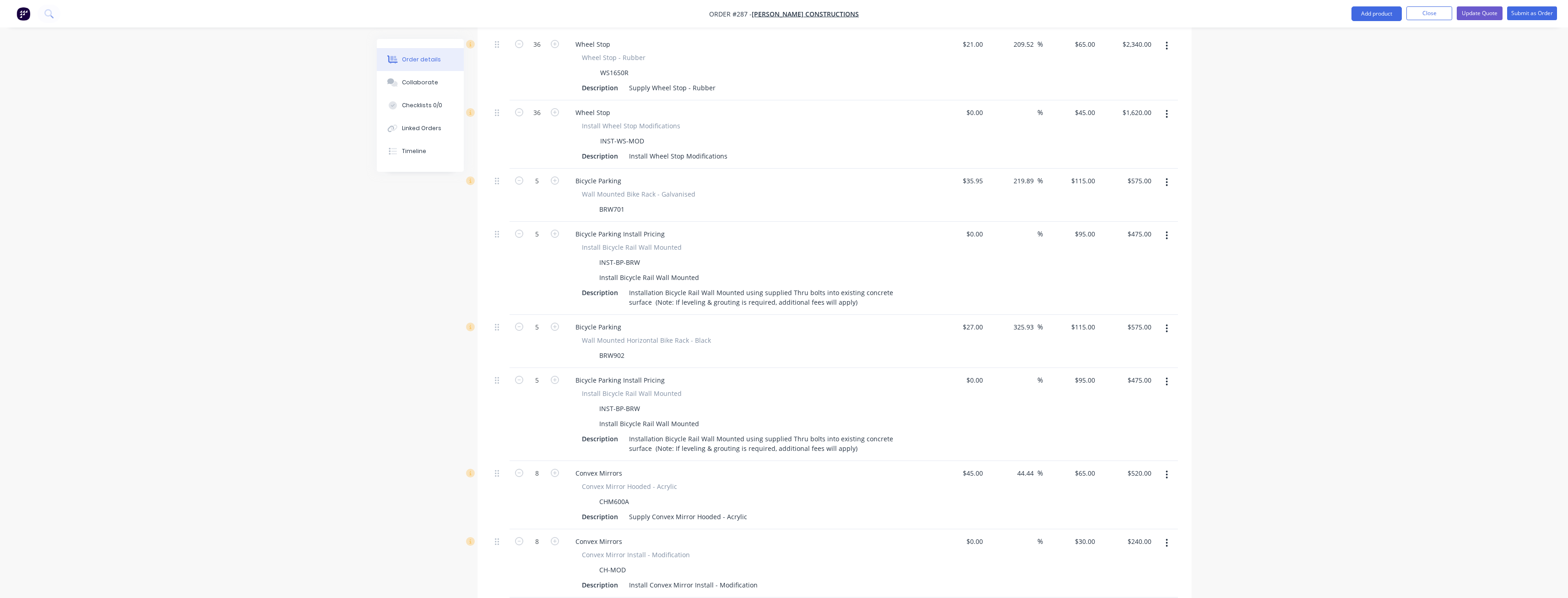
scroll to position [367, 0]
click at [1477, 10] on button "Update Quote" at bounding box center [1479, 13] width 46 height 14
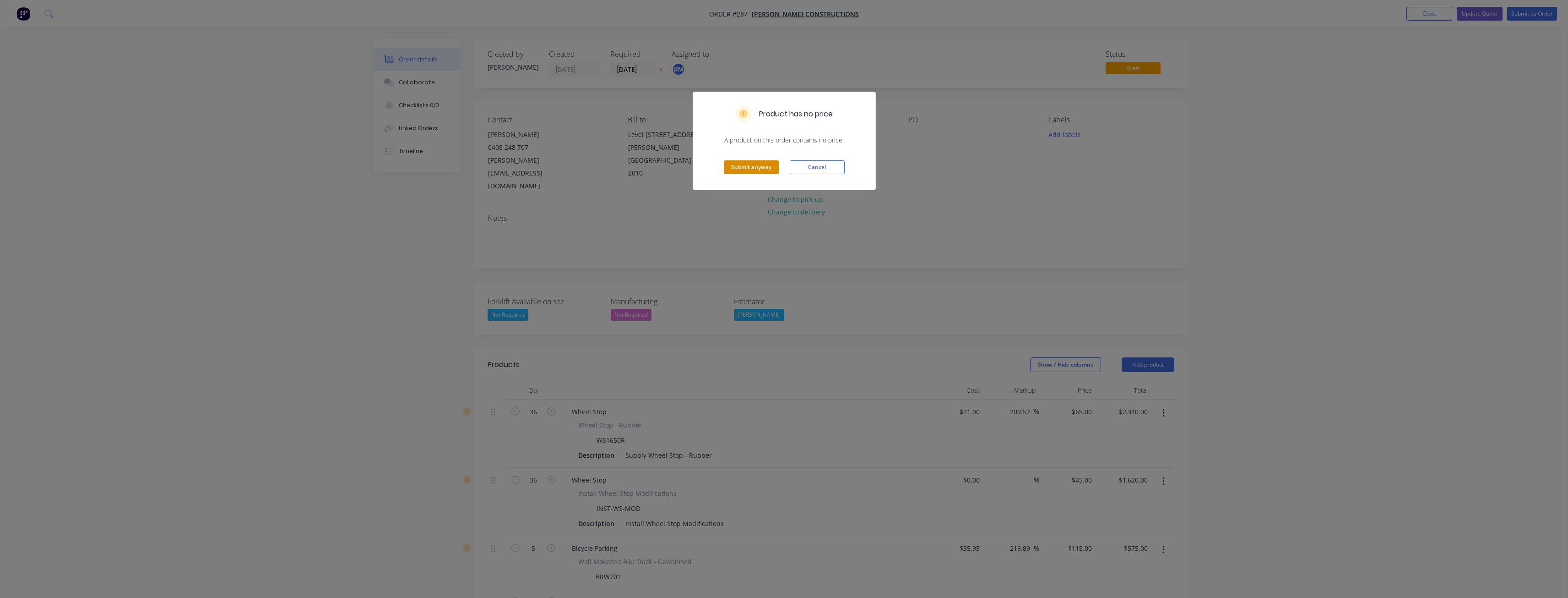
click at [744, 167] on button "Submit anyway" at bounding box center [751, 167] width 55 height 14
